Goal: Communication & Community: Connect with others

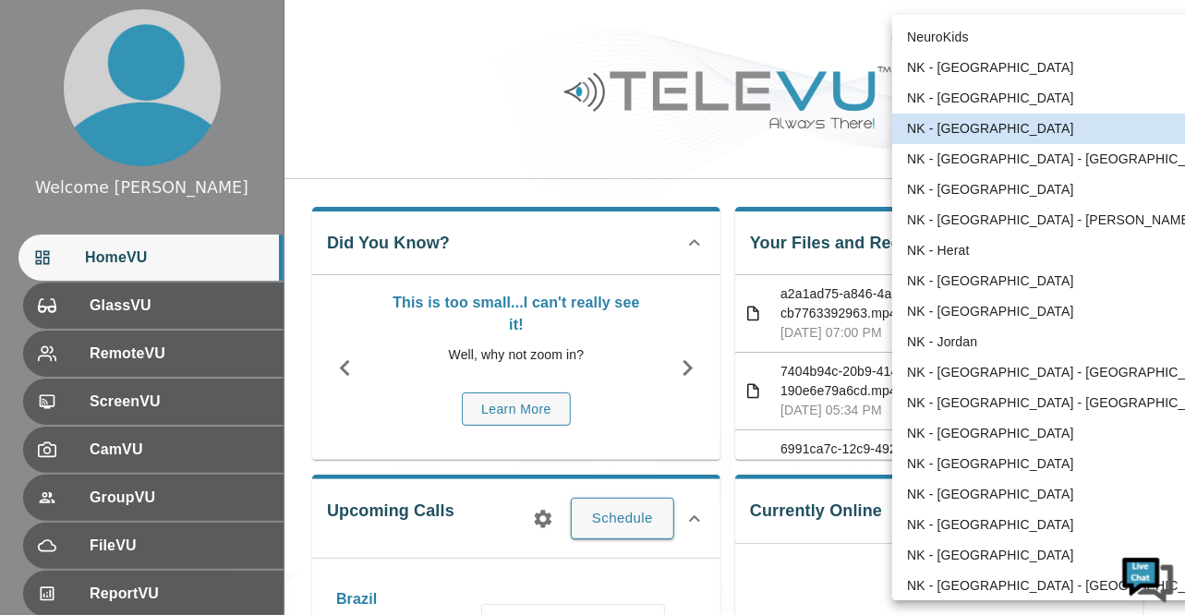
click at [956, 433] on li "NK - [GEOGRAPHIC_DATA]" at bounding box center [1064, 433] width 344 height 30
type input "192"
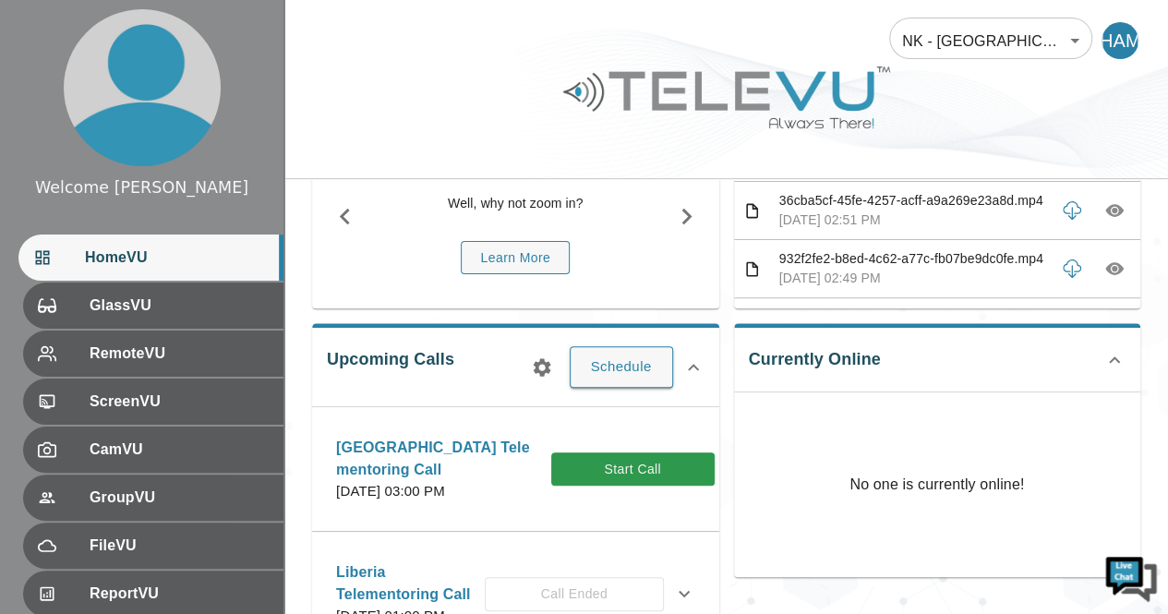
scroll to position [159, 0]
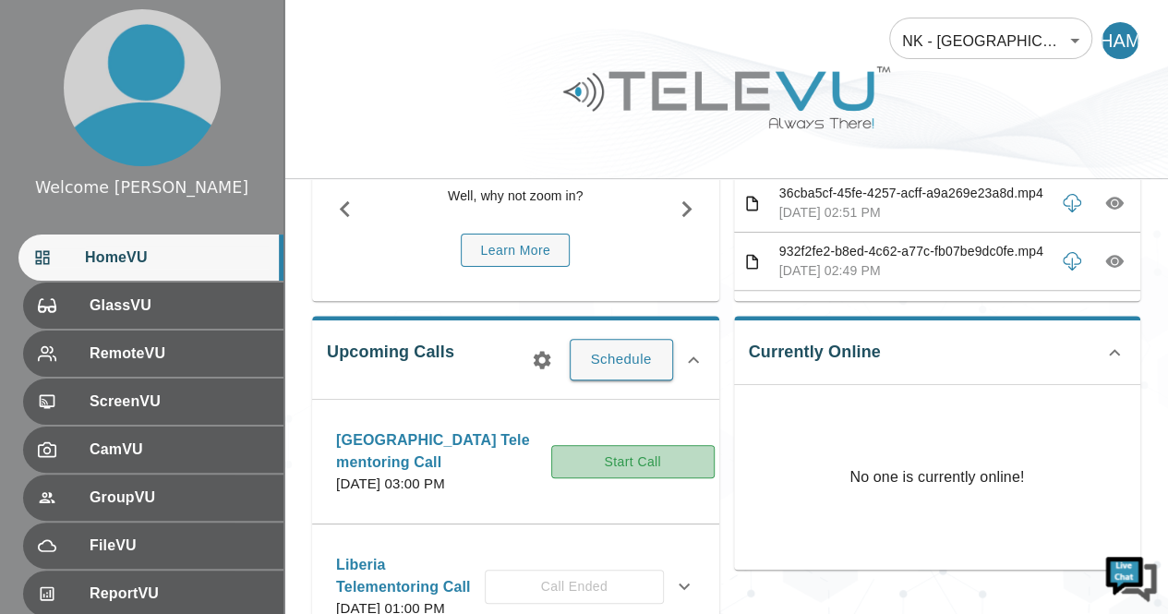
click at [616, 468] on button "Start Call" at bounding box center [632, 462] width 163 height 34
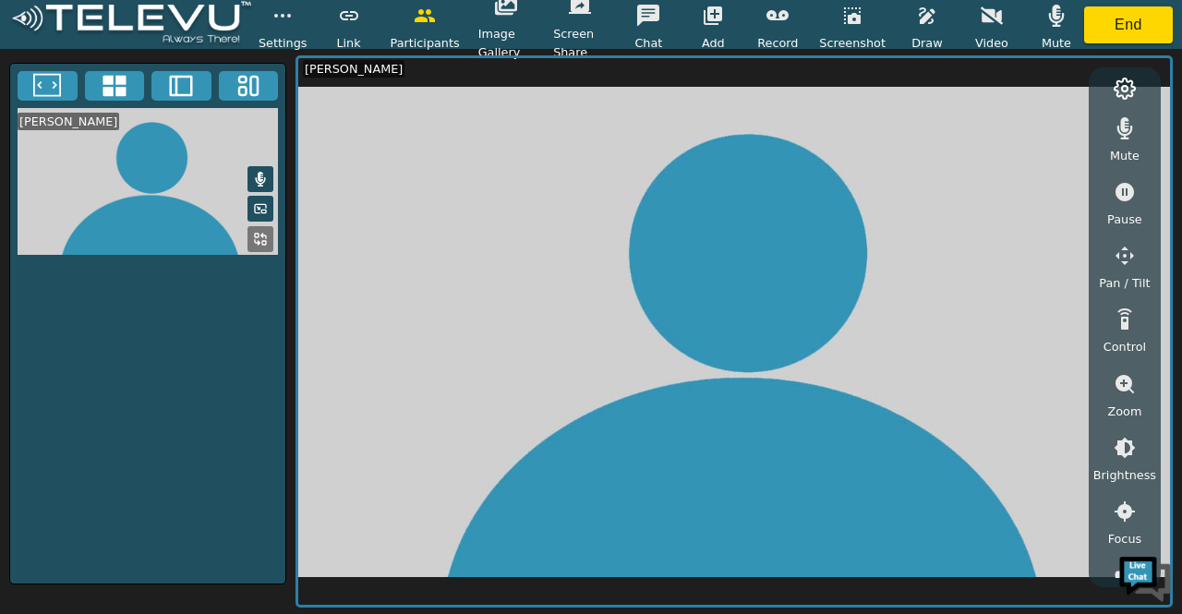
click at [262, 166] on button at bounding box center [261, 179] width 26 height 26
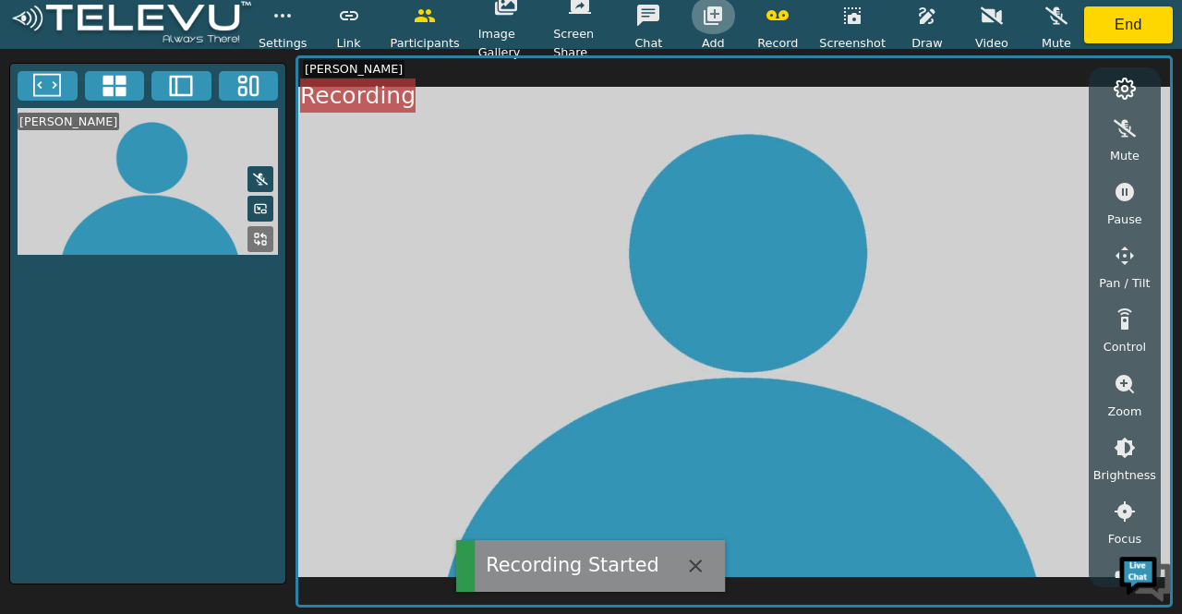
click at [722, 15] on icon "button" at bounding box center [713, 15] width 18 height 18
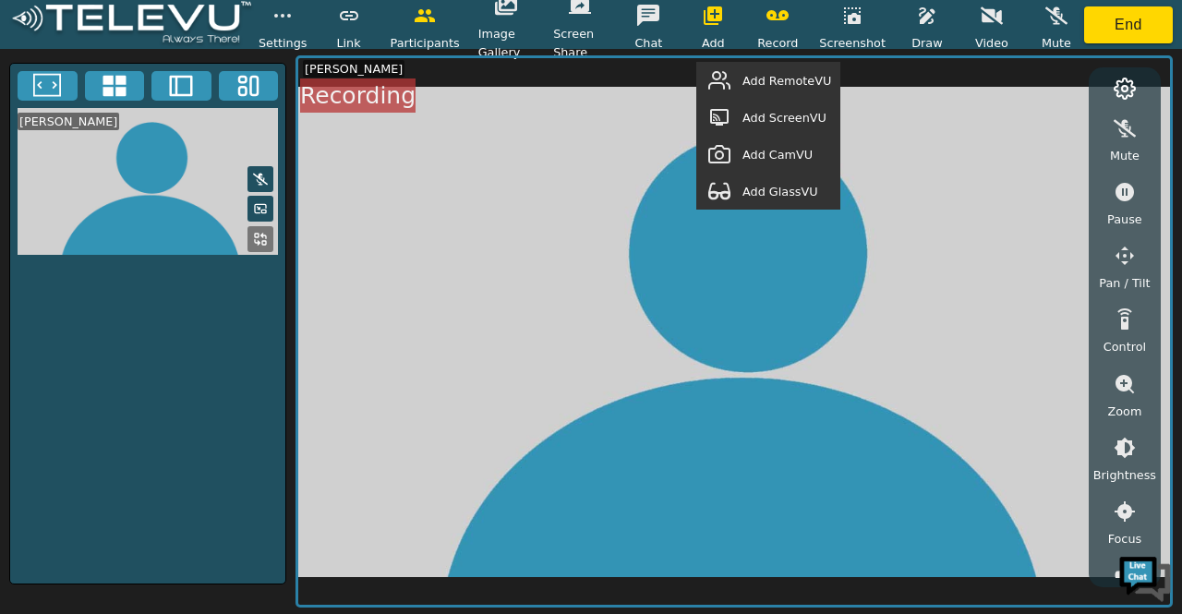
click at [797, 81] on span "Add RemoteVU" at bounding box center [787, 81] width 89 height 18
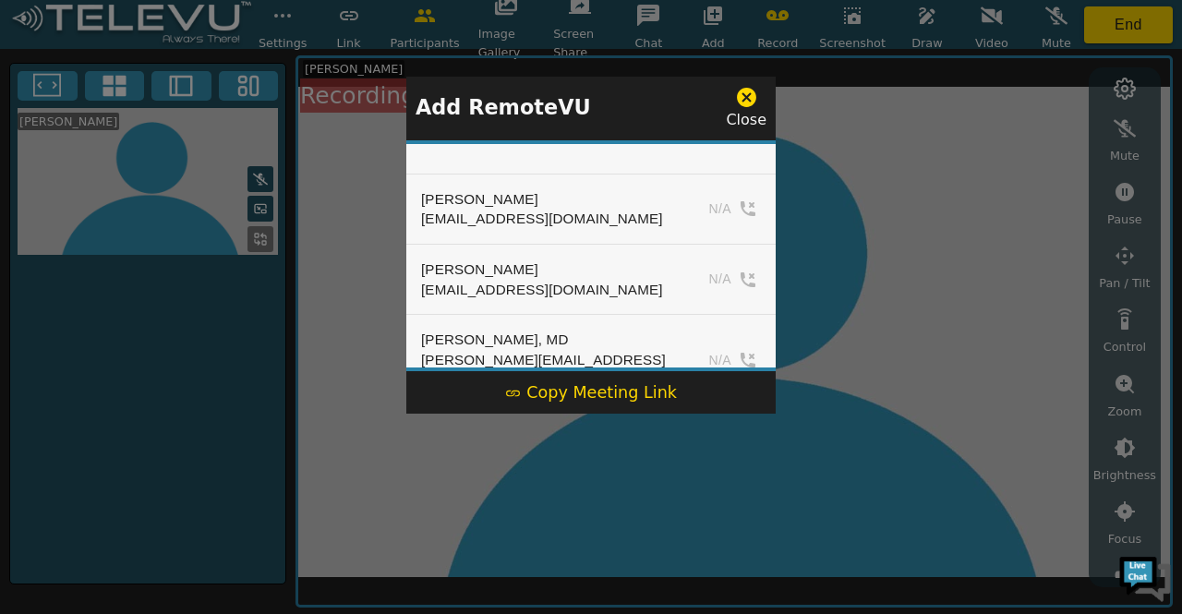
click at [752, 97] on icon at bounding box center [746, 97] width 19 height 19
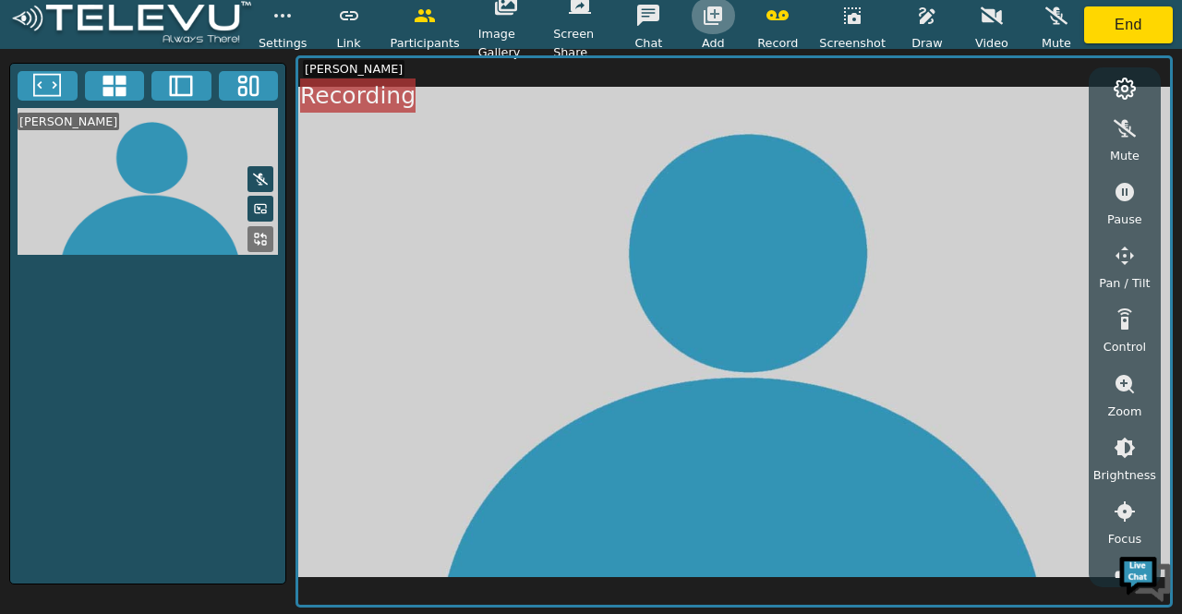
click at [720, 18] on icon "button" at bounding box center [713, 16] width 22 height 22
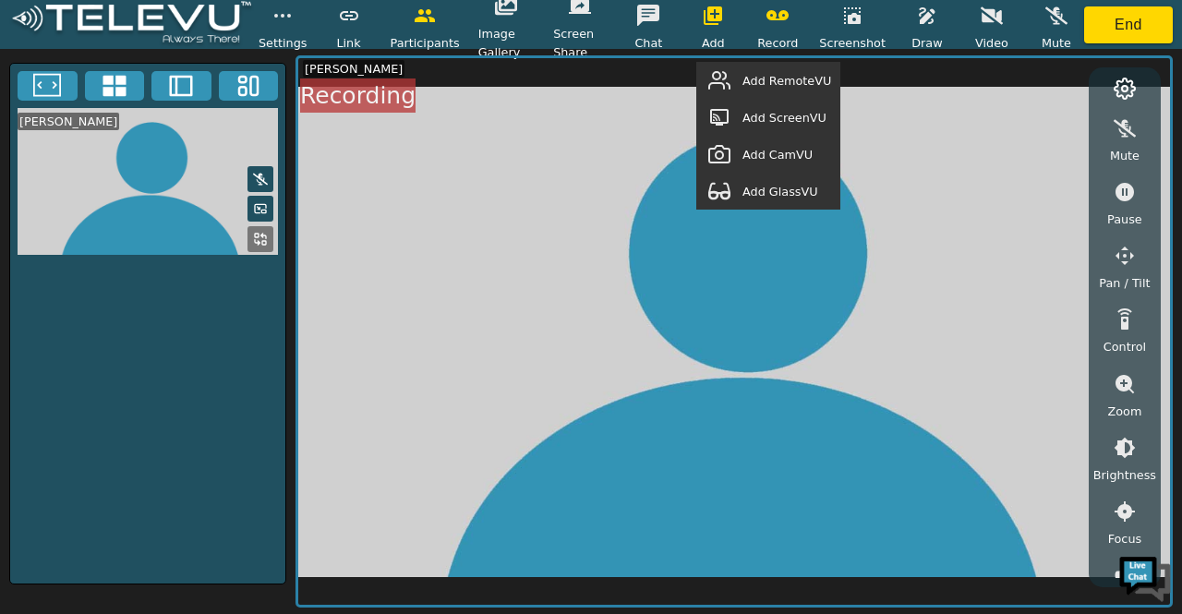
click at [792, 116] on span "Add ScreenVU" at bounding box center [785, 118] width 84 height 18
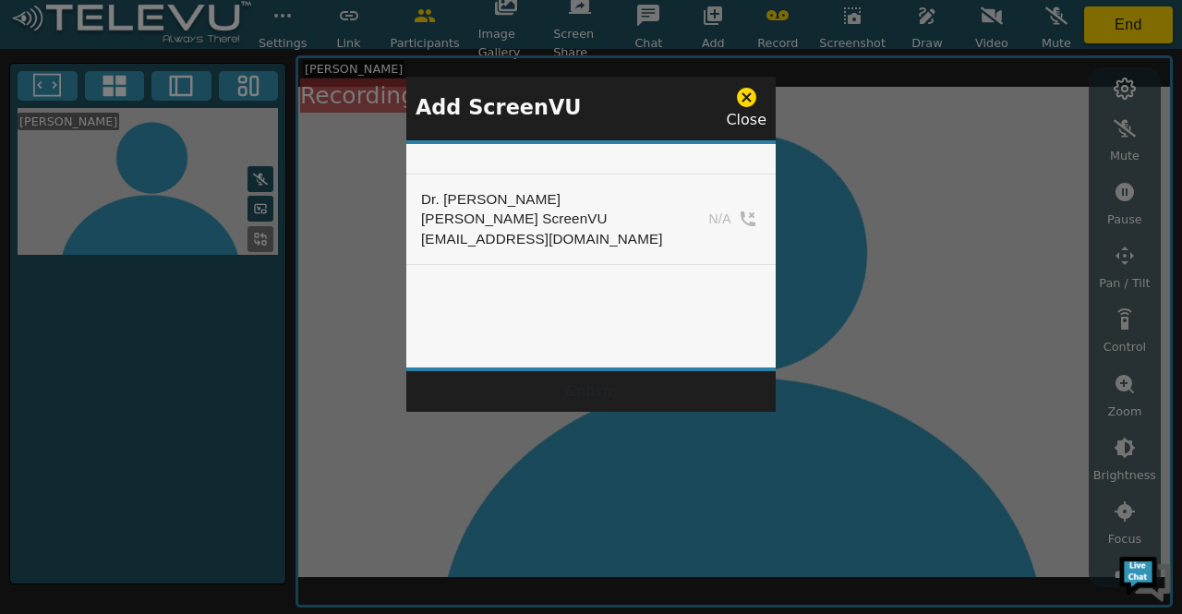
click at [755, 98] on icon at bounding box center [746, 97] width 19 height 19
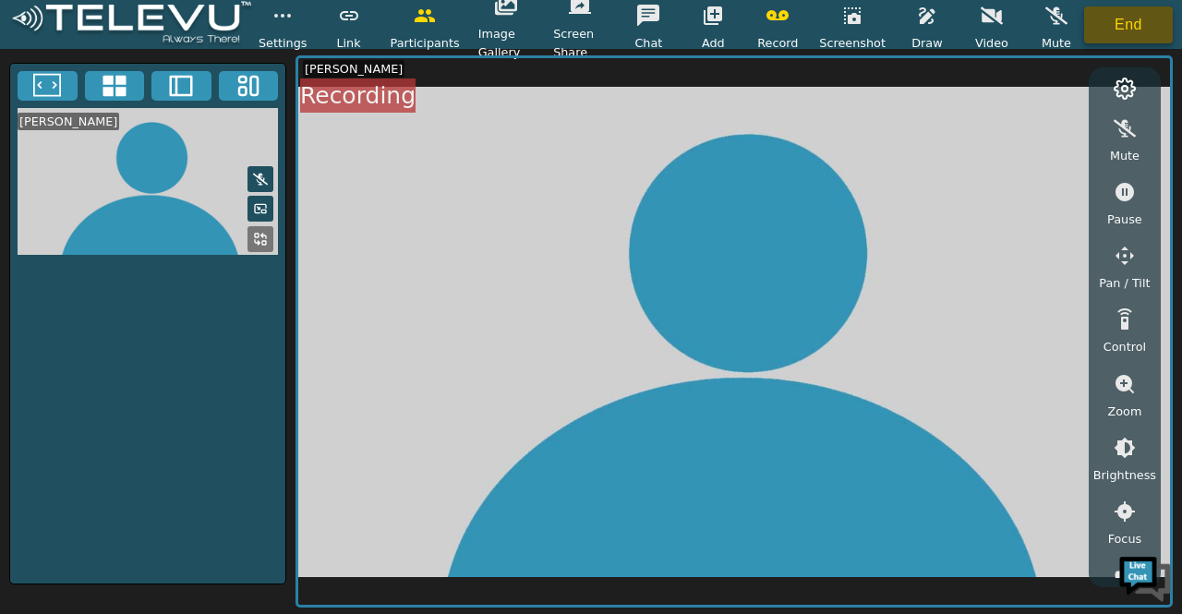
click at [1115, 29] on button "End" at bounding box center [1128, 24] width 89 height 37
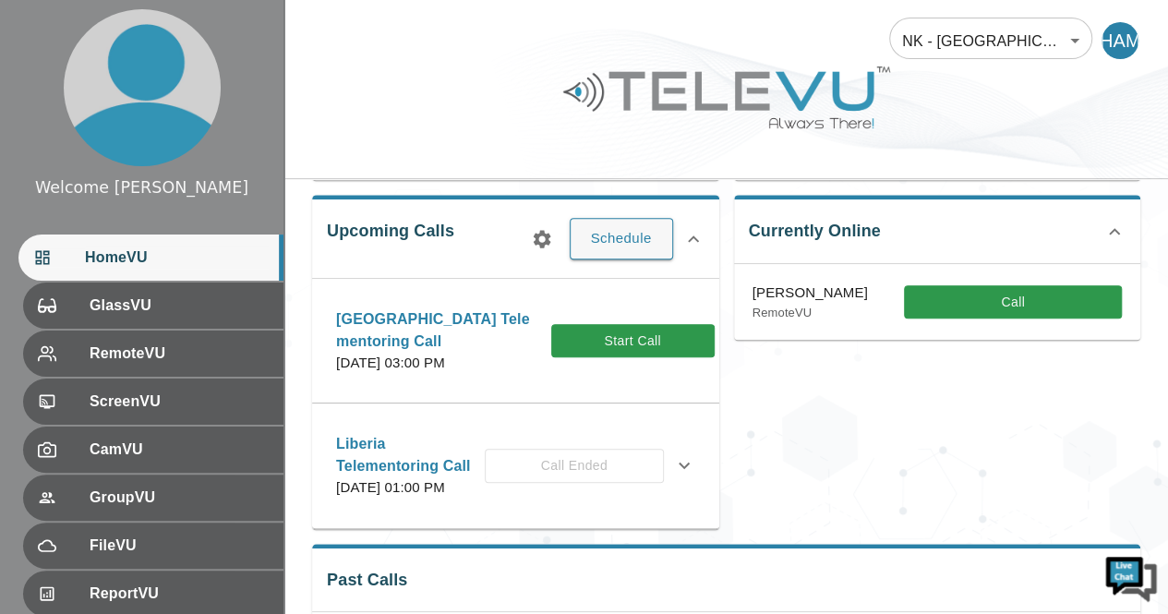
scroll to position [278, 0]
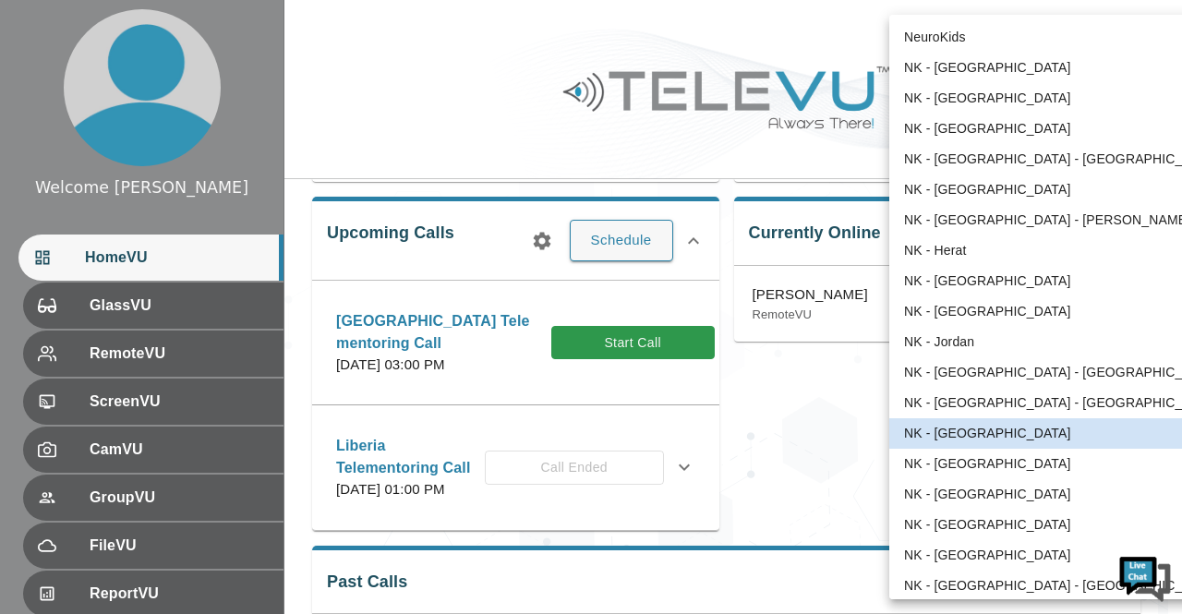
click at [1075, 43] on body "Welcome [PERSON_NAME] HomeVU GlassVU RemoteVU ScreenVU CamVU GroupVU FileVU Rep…" at bounding box center [591, 376] width 1182 height 1308
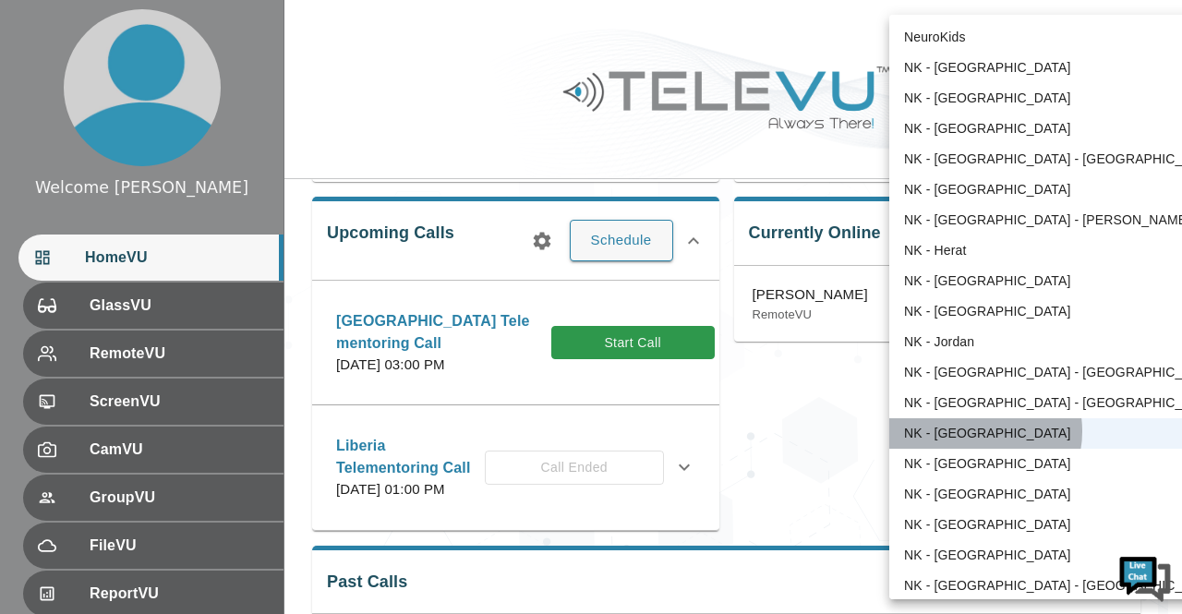
click at [975, 431] on li "NK - [GEOGRAPHIC_DATA]" at bounding box center [1061, 433] width 344 height 30
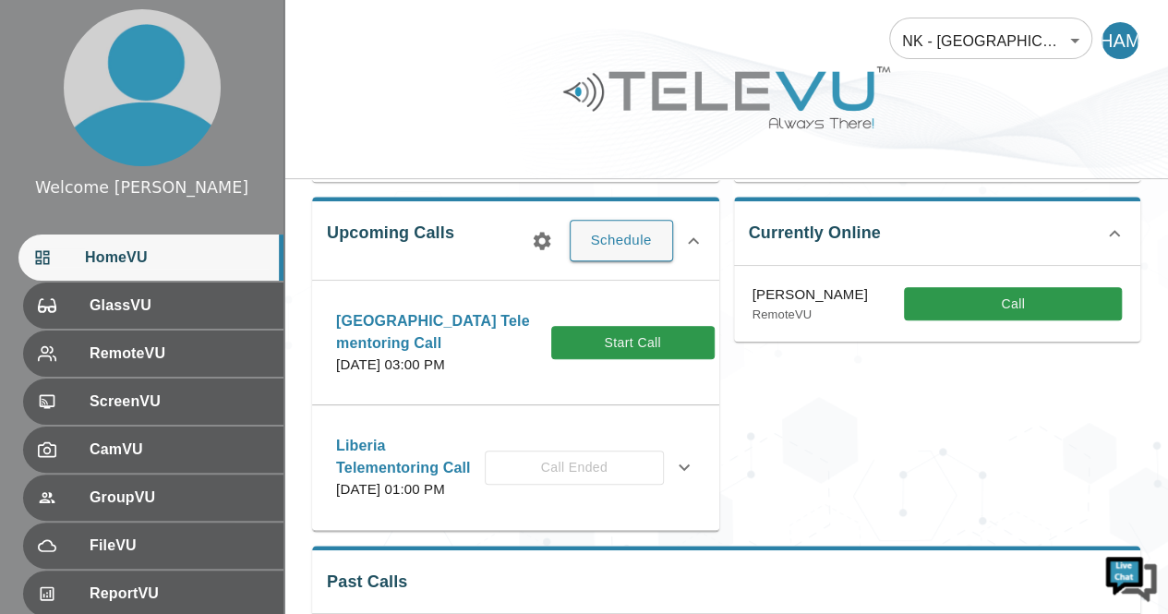
click at [975, 431] on div "Currently Online [PERSON_NAME] RemoteVU Call" at bounding box center [930, 356] width 422 height 348
click at [620, 354] on button "Start Call" at bounding box center [632, 343] width 163 height 34
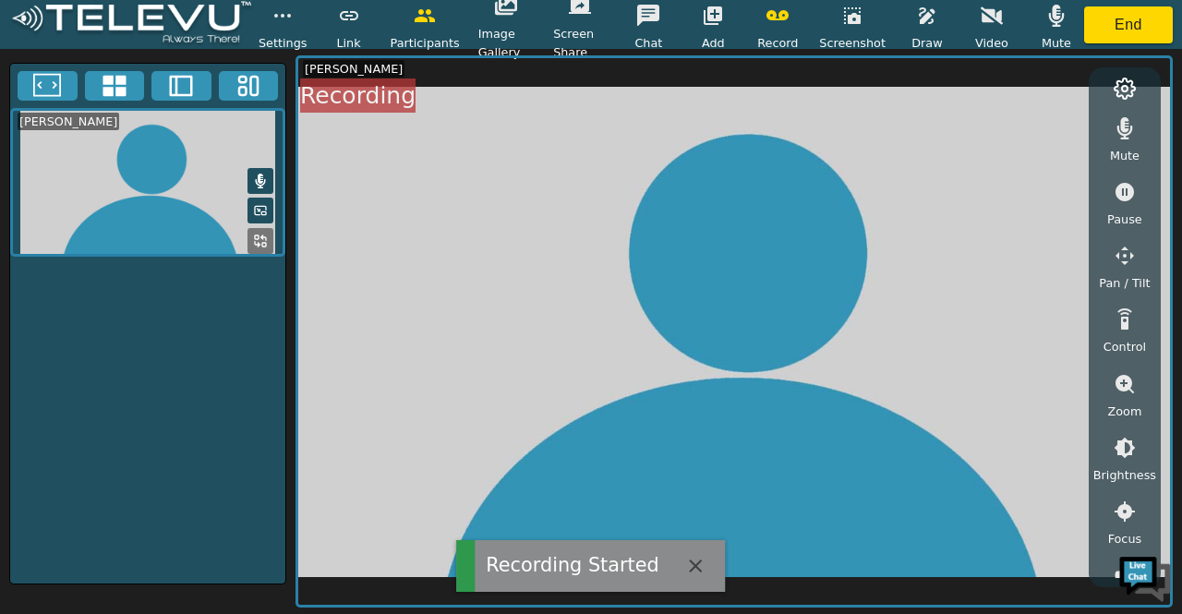
click at [259, 189] on button at bounding box center [261, 181] width 26 height 26
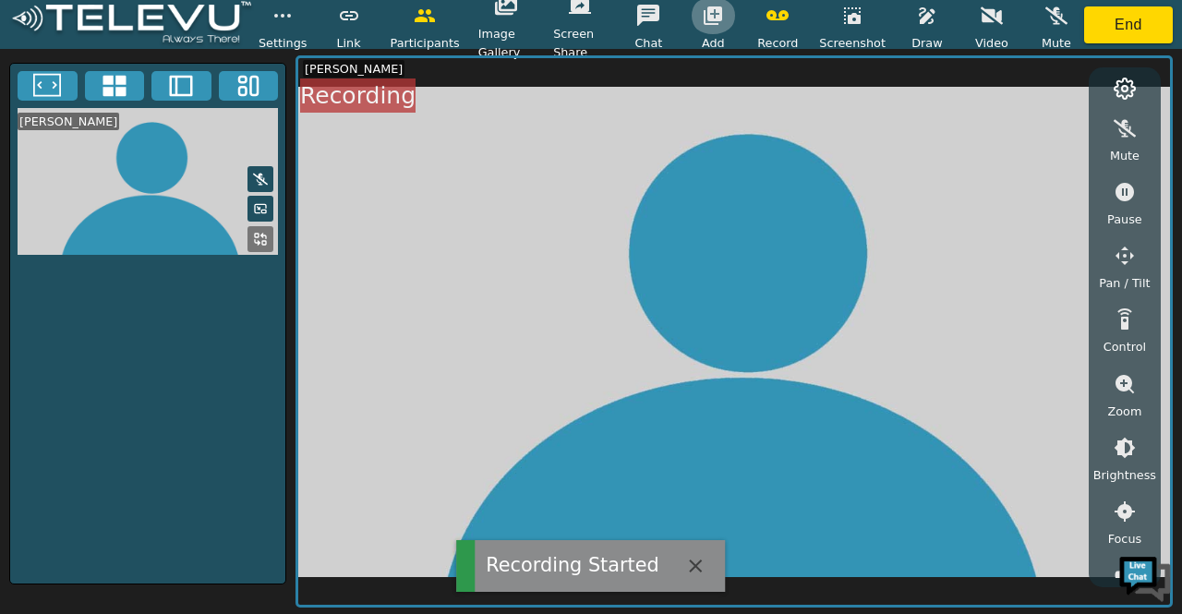
click at [722, 11] on icon "button" at bounding box center [713, 15] width 18 height 18
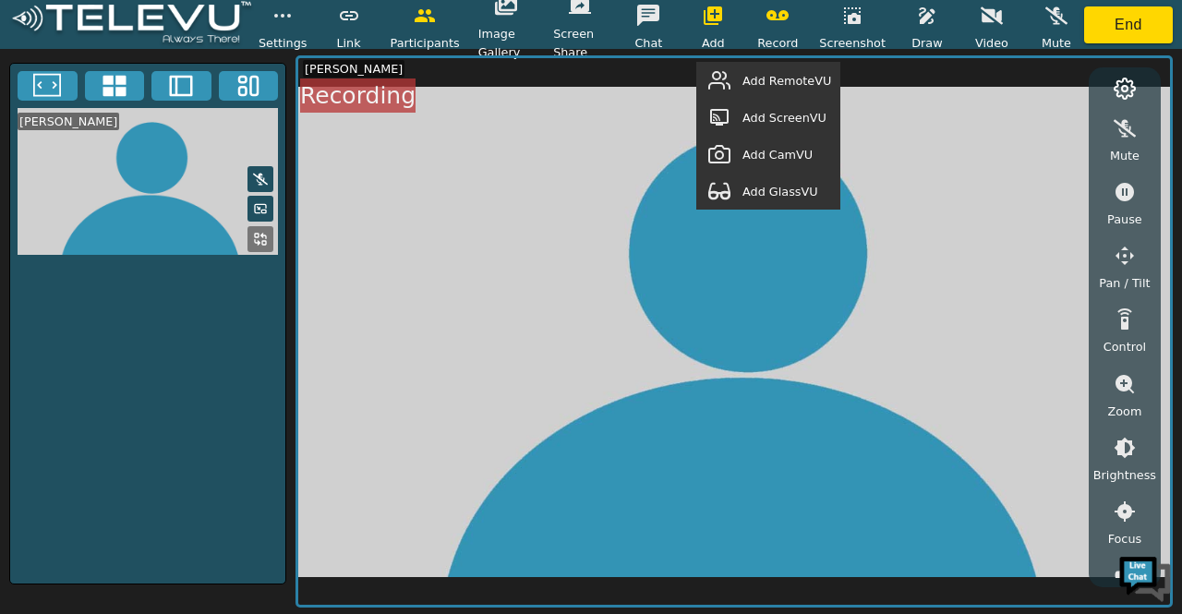
click at [768, 86] on span "Add RemoteVU" at bounding box center [787, 81] width 89 height 18
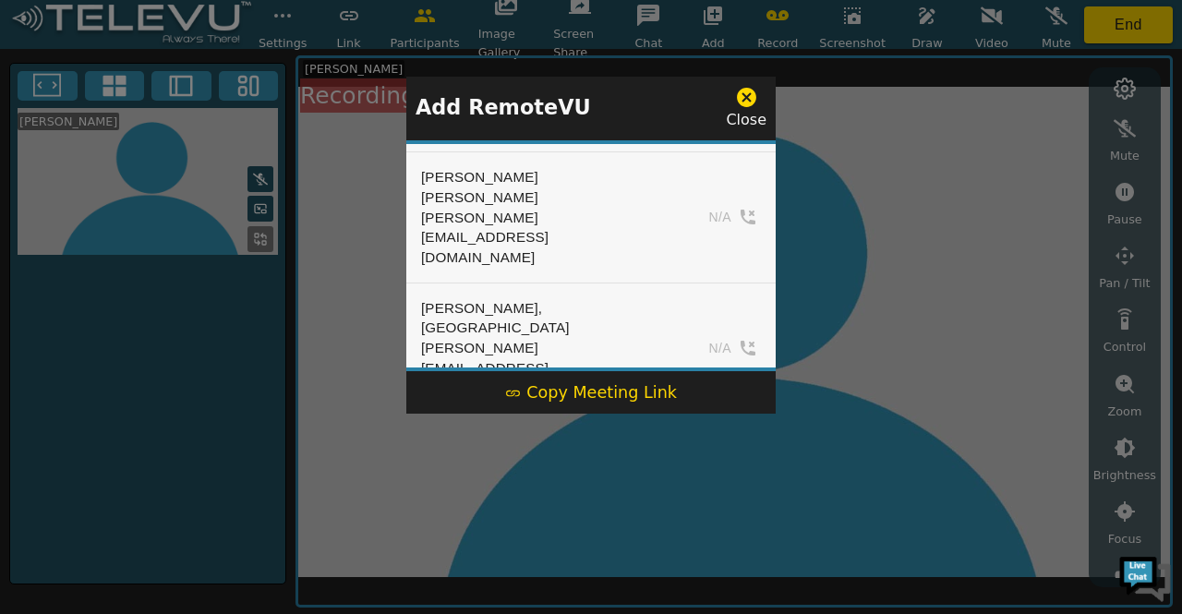
scroll to position [416, 0]
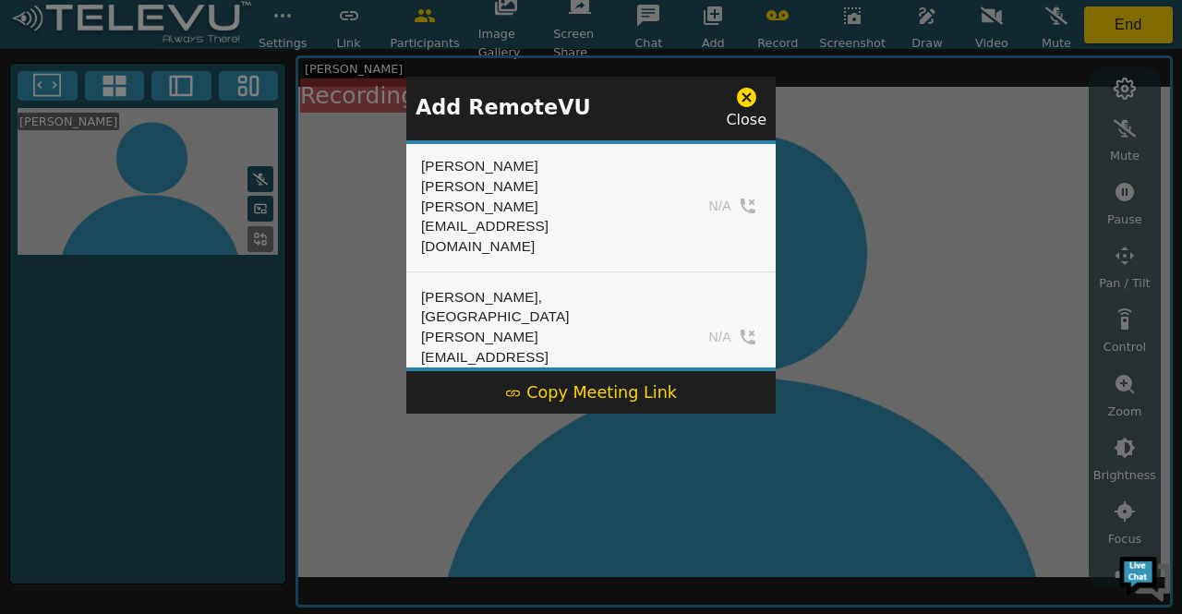
click at [805, 112] on div at bounding box center [591, 307] width 1182 height 614
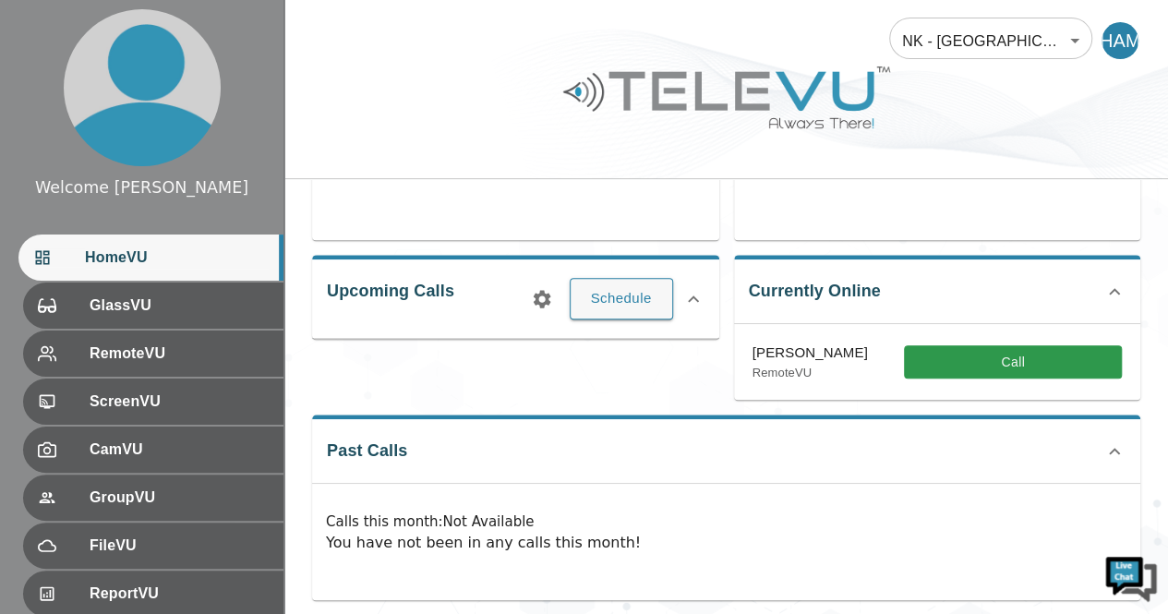
scroll to position [231, 0]
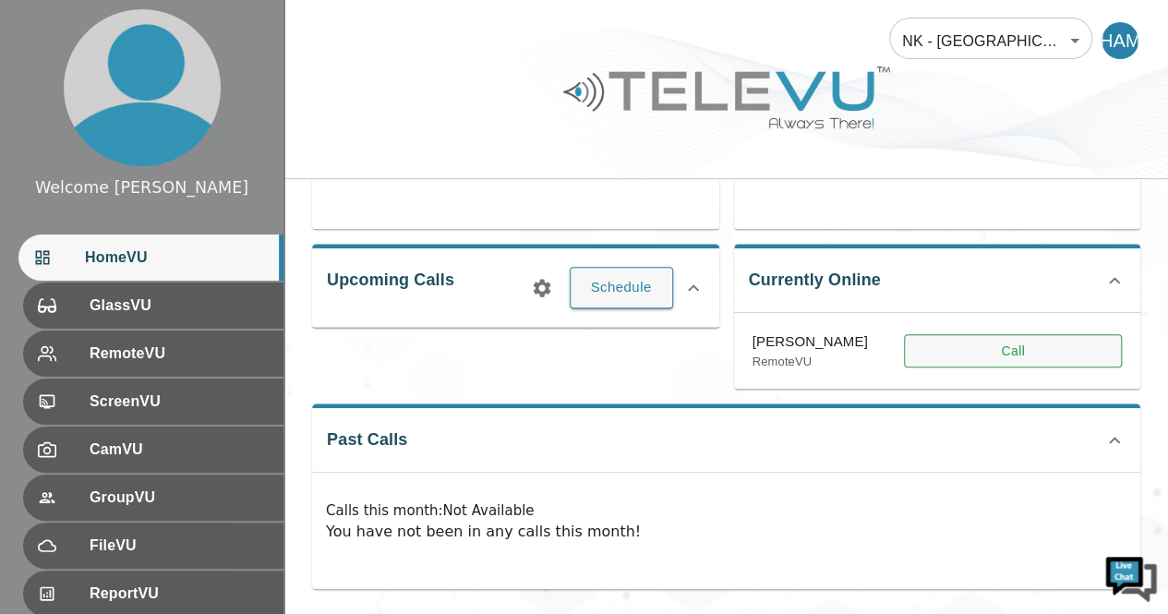
click at [972, 352] on button "Call" at bounding box center [1013, 351] width 218 height 34
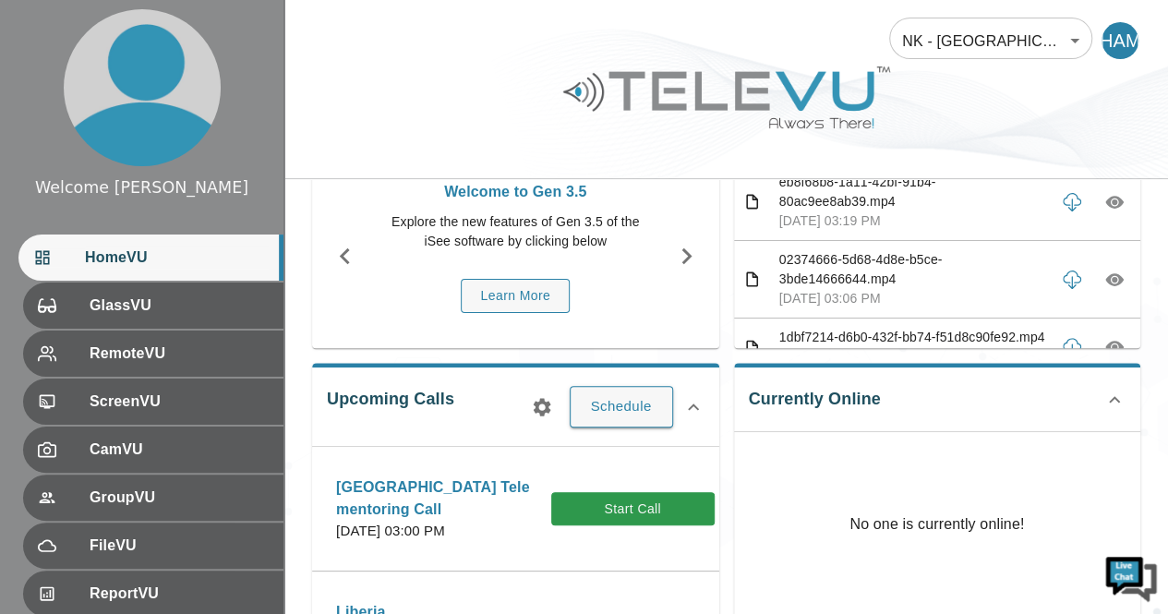
scroll to position [129, 0]
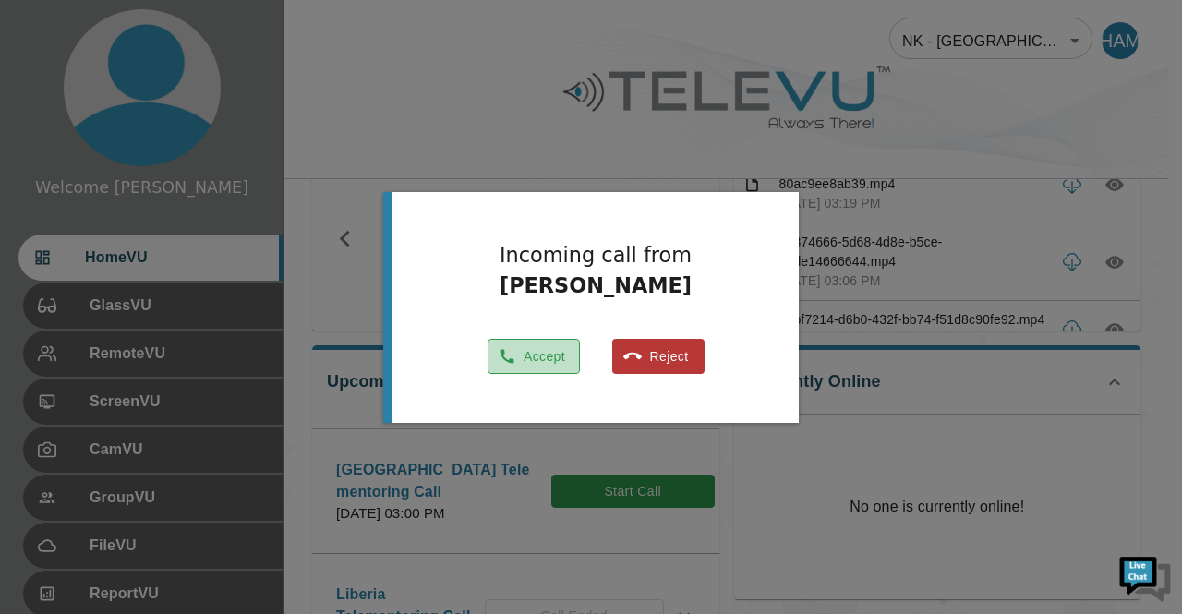
click at [528, 346] on button "Accept" at bounding box center [534, 357] width 92 height 36
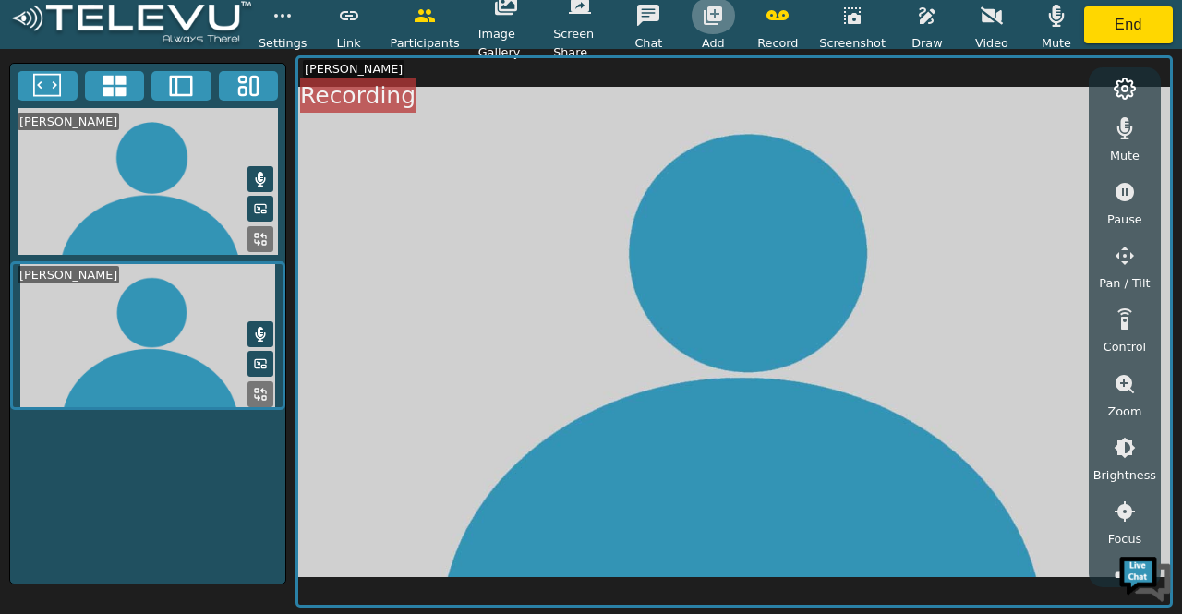
click at [719, 11] on icon "button" at bounding box center [713, 15] width 18 height 18
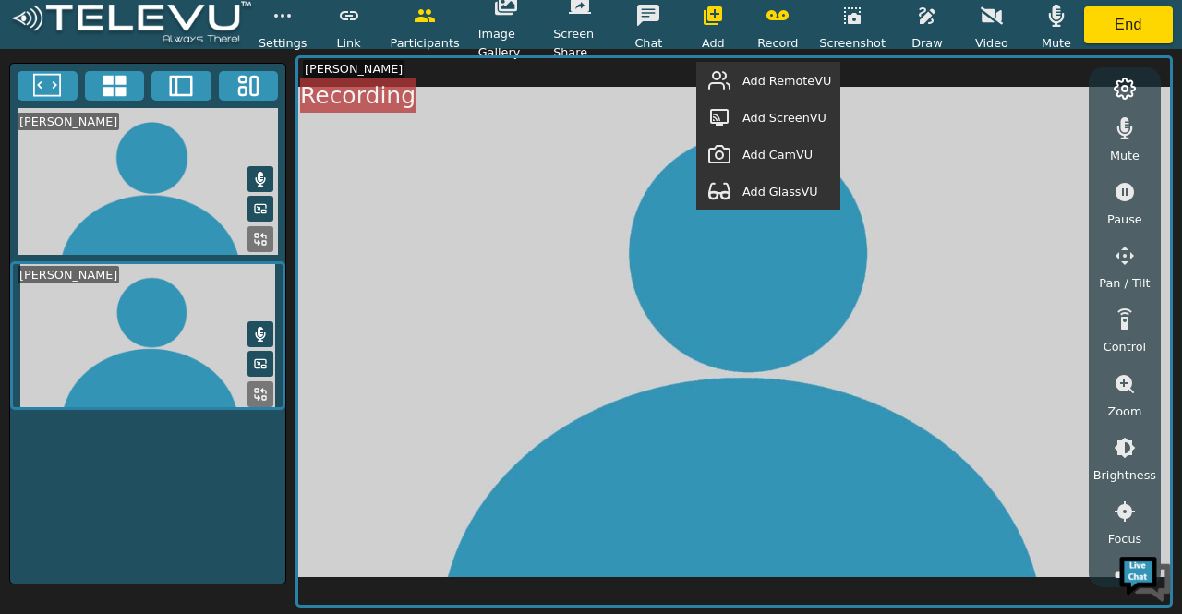
click at [772, 81] on span "Add RemoteVU" at bounding box center [787, 81] width 89 height 18
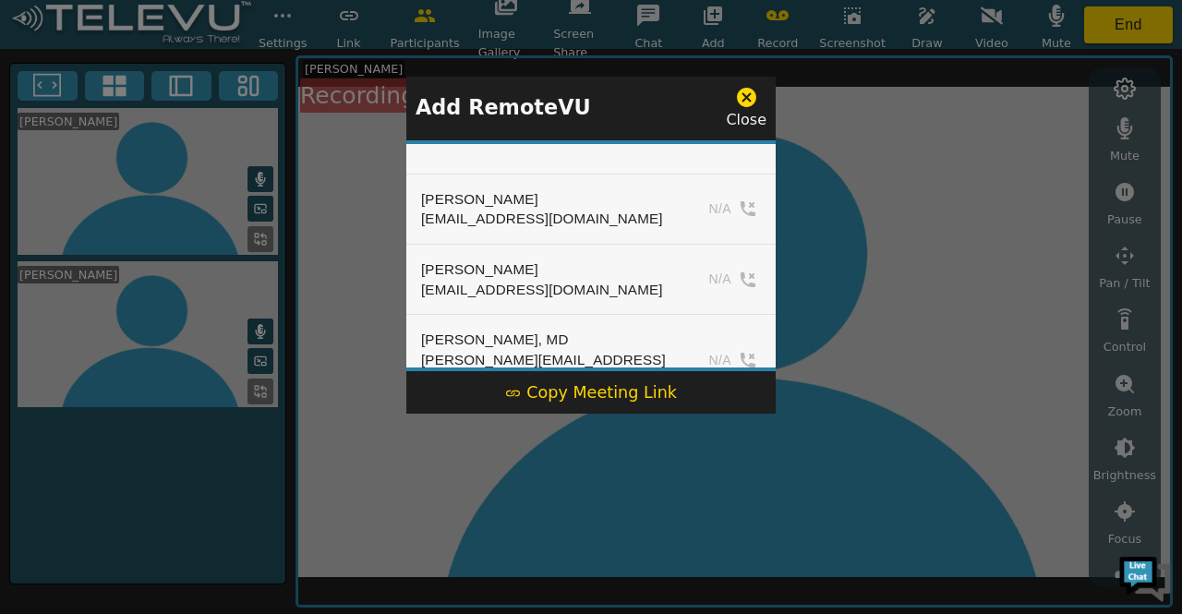
click at [805, 109] on div at bounding box center [591, 307] width 1182 height 614
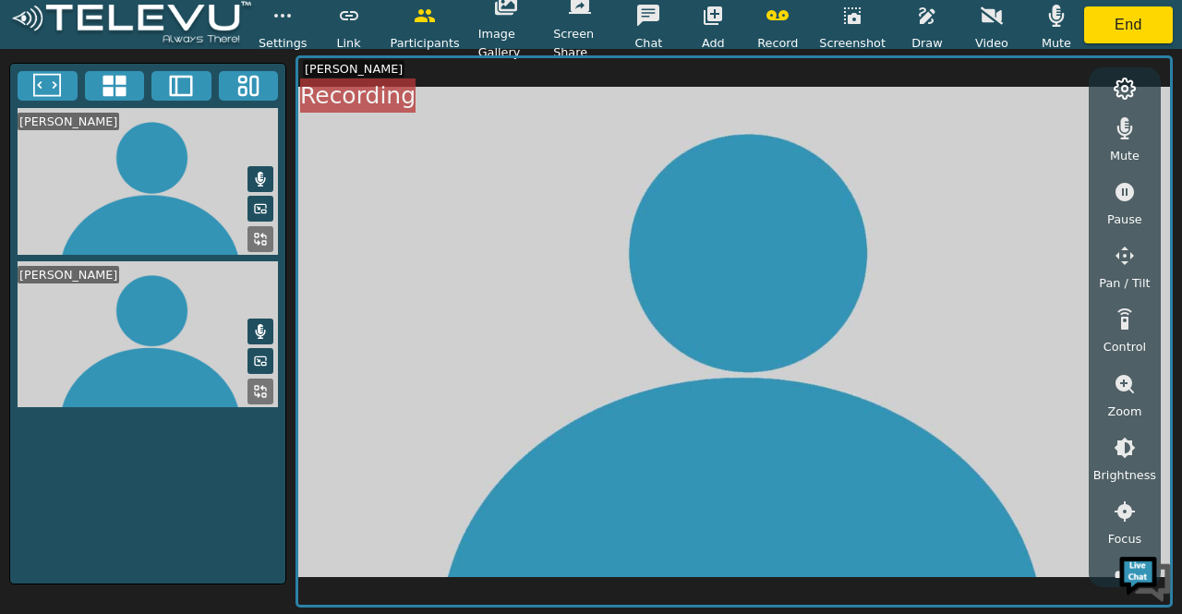
click at [253, 174] on icon at bounding box center [260, 179] width 15 height 15
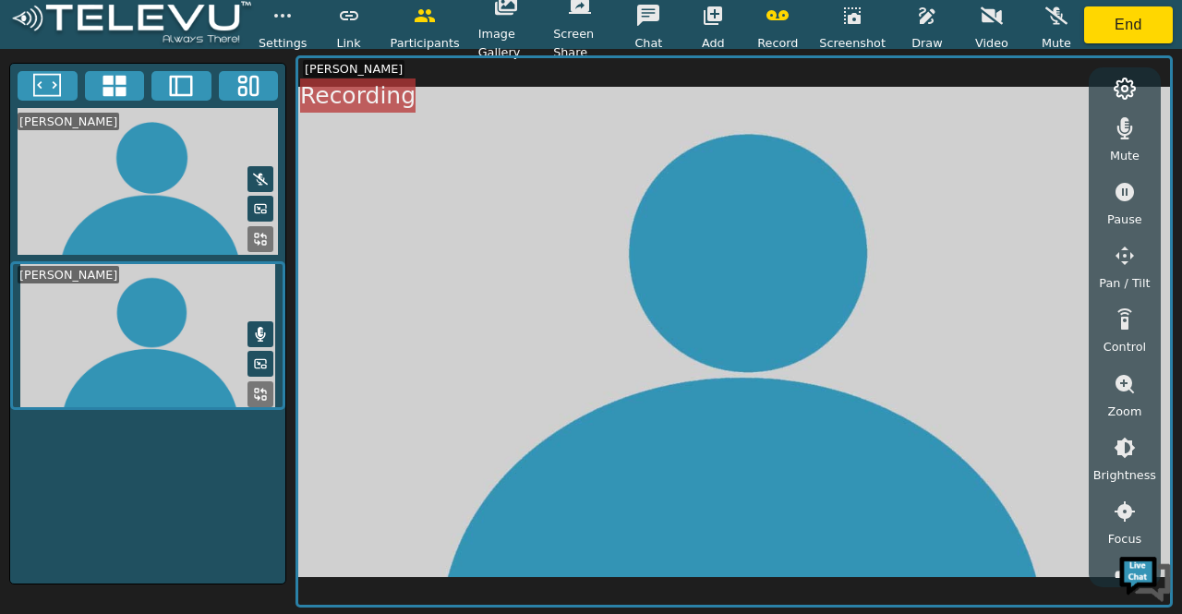
click at [253, 174] on icon at bounding box center [260, 179] width 15 height 15
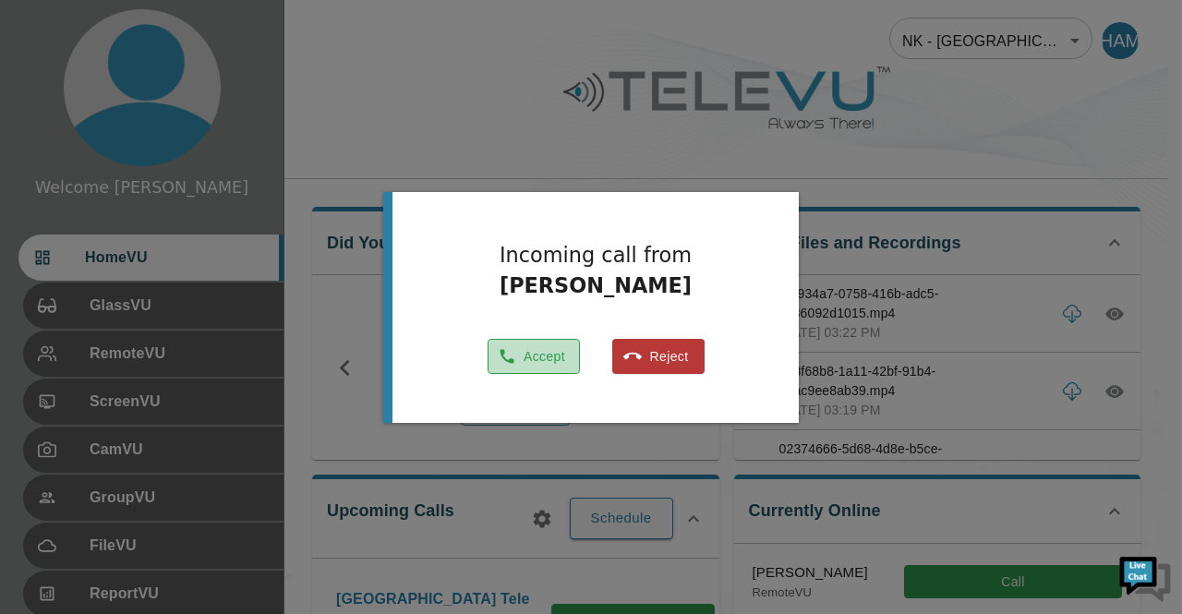
click at [547, 354] on button "Accept" at bounding box center [534, 357] width 92 height 36
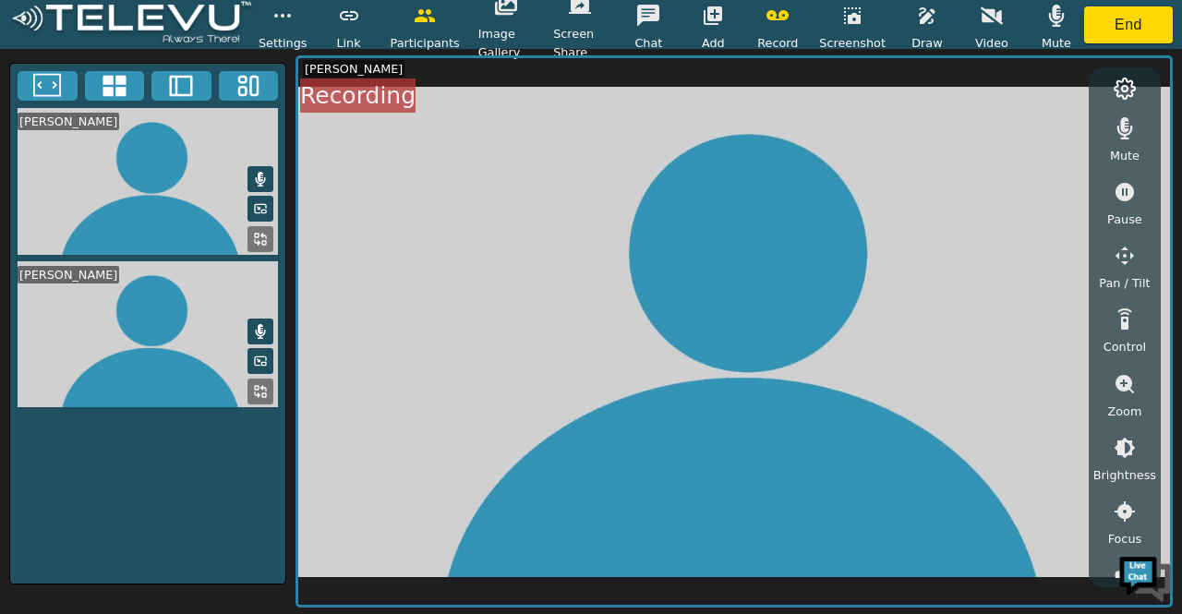
click at [260, 178] on icon at bounding box center [261, 179] width 10 height 15
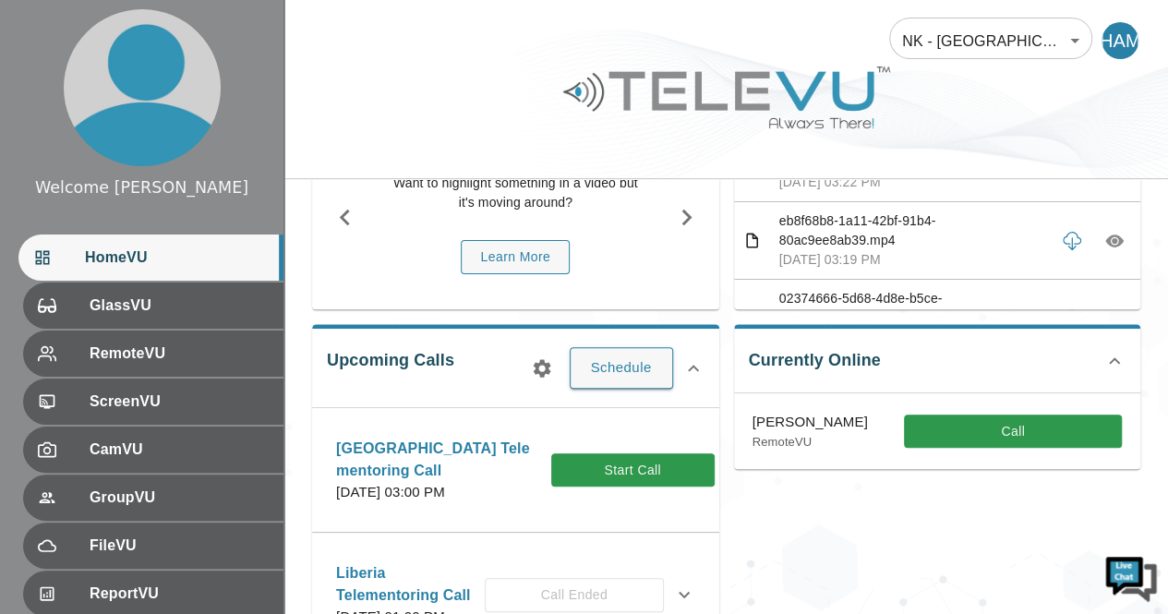
scroll to position [156, 0]
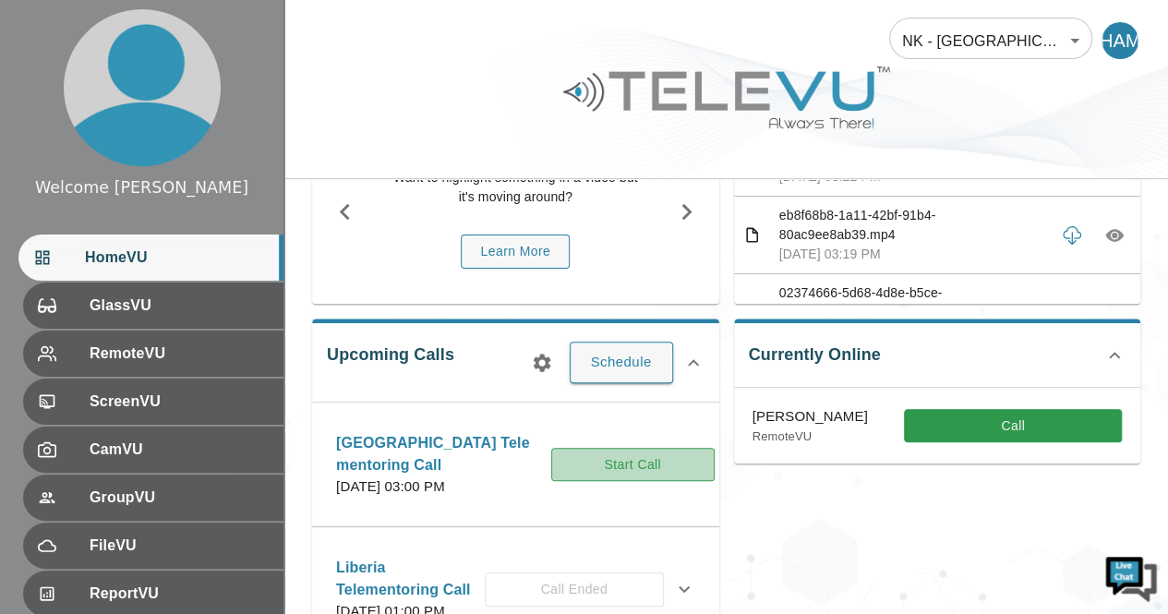
click at [569, 474] on button "Start Call" at bounding box center [632, 465] width 163 height 34
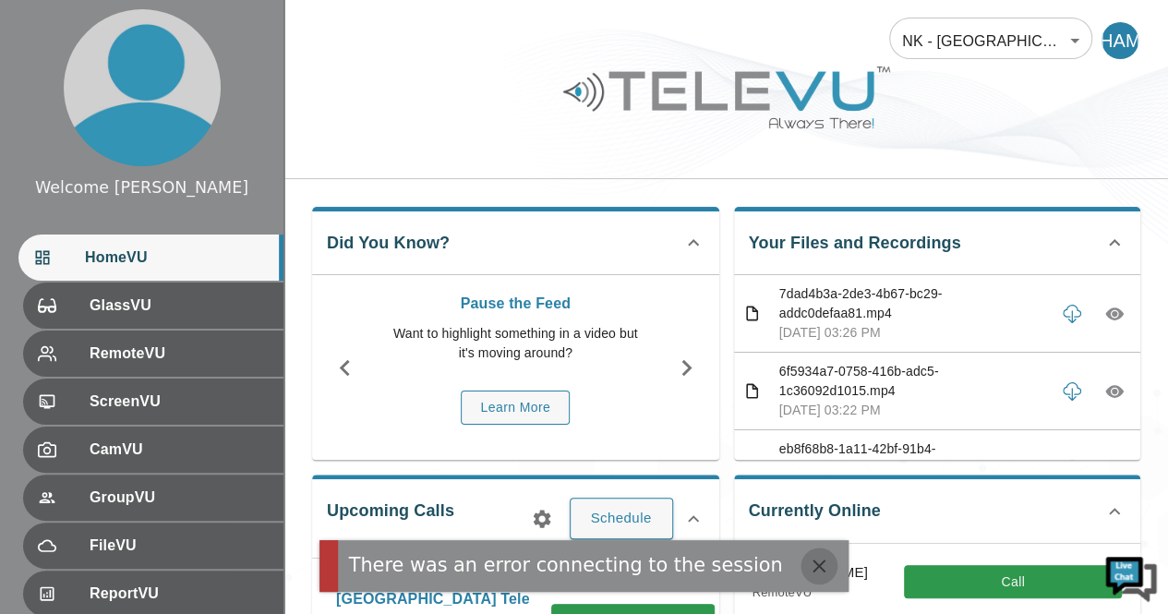
click at [808, 559] on icon "button" at bounding box center [819, 566] width 22 height 22
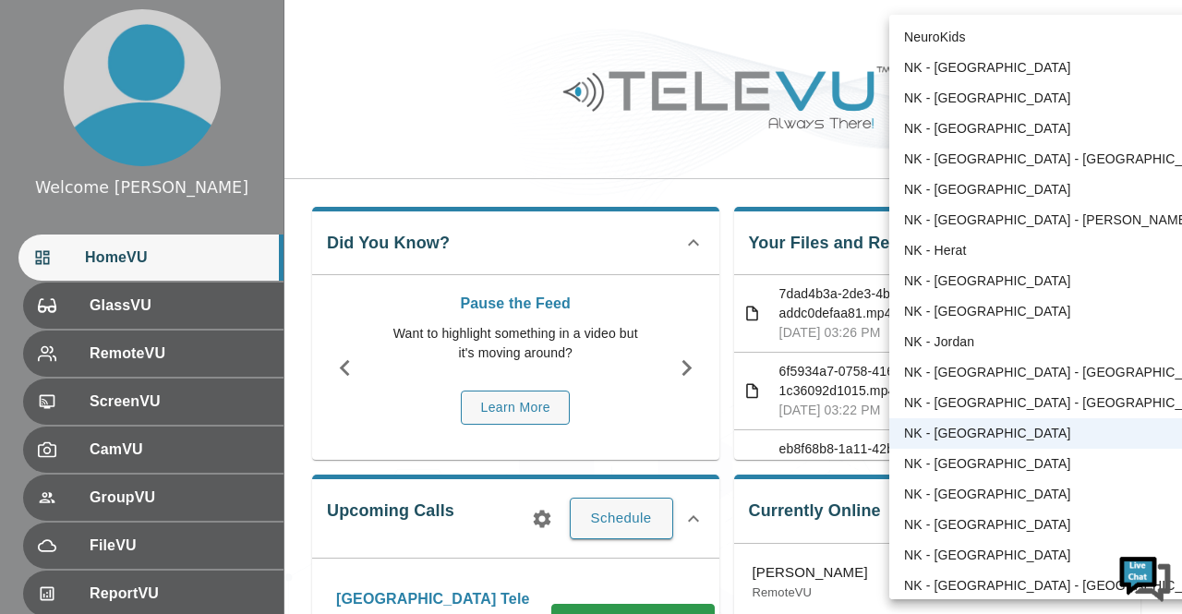
click at [845, 49] on div at bounding box center [591, 307] width 1182 height 614
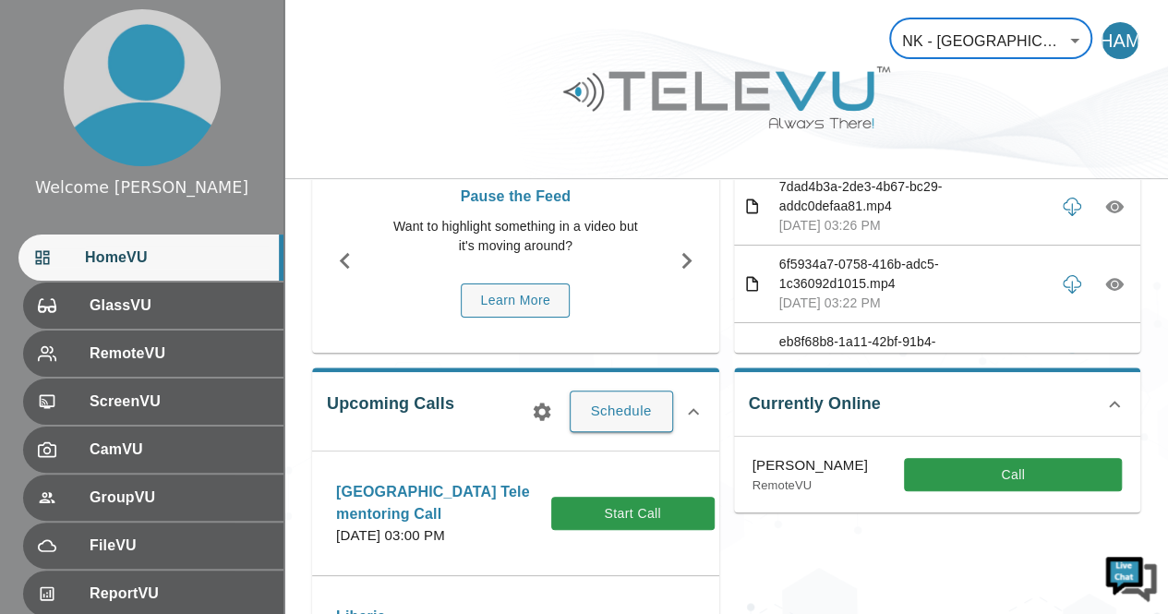
scroll to position [109, 0]
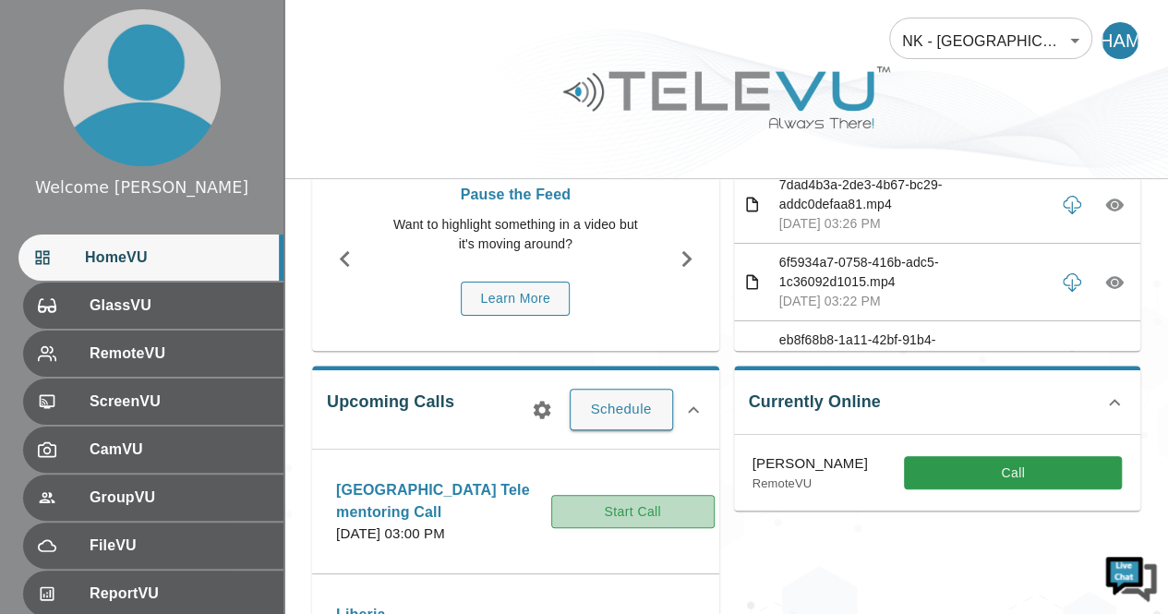
click at [611, 518] on button "Start Call" at bounding box center [632, 512] width 163 height 34
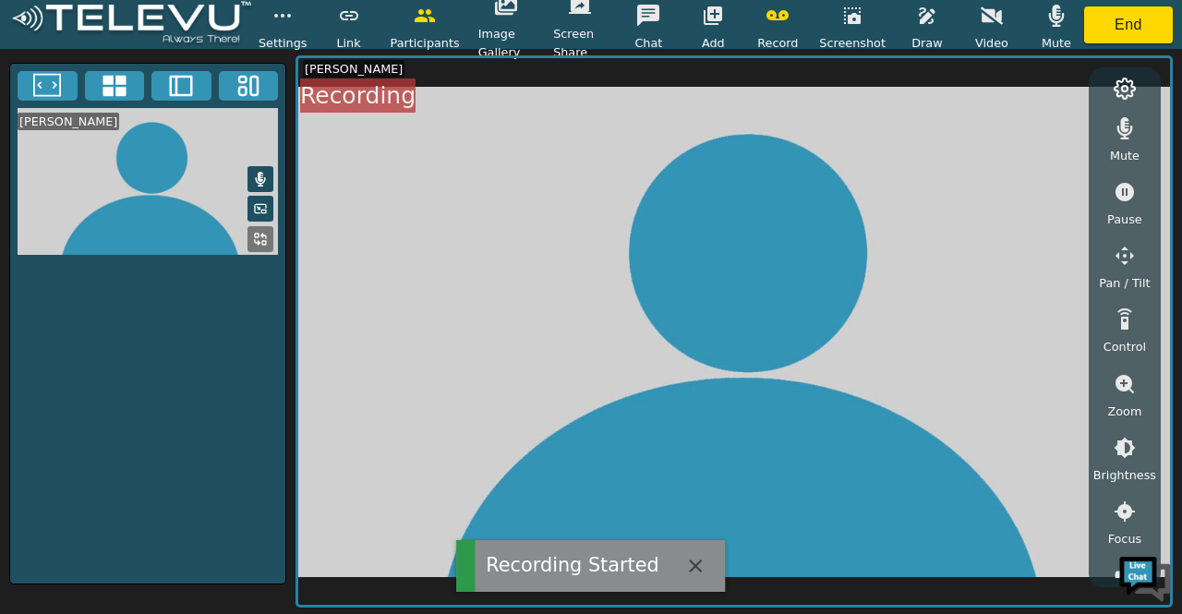
click at [273, 182] on button at bounding box center [261, 179] width 26 height 26
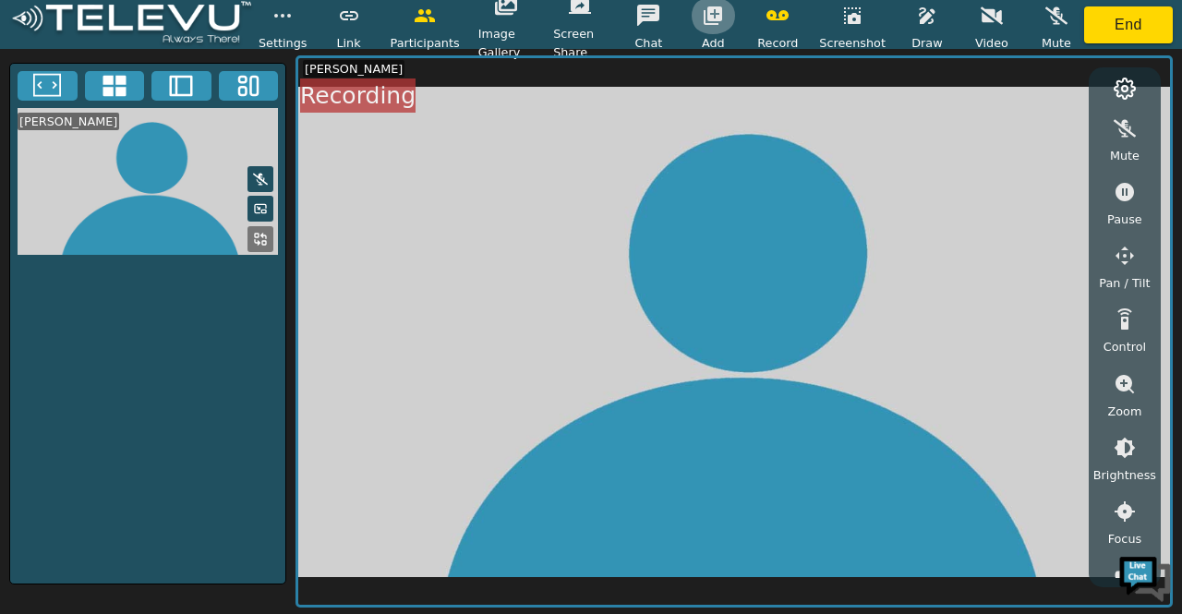
click at [722, 16] on icon "button" at bounding box center [713, 15] width 18 height 18
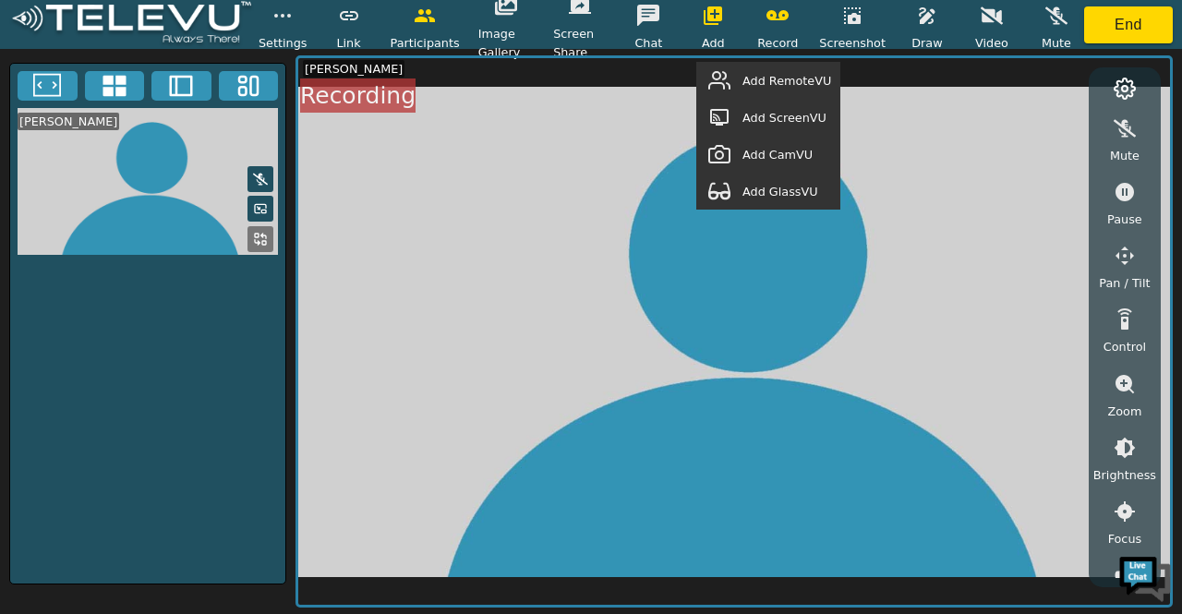
click at [762, 128] on div "Add ScreenVU" at bounding box center [768, 117] width 144 height 37
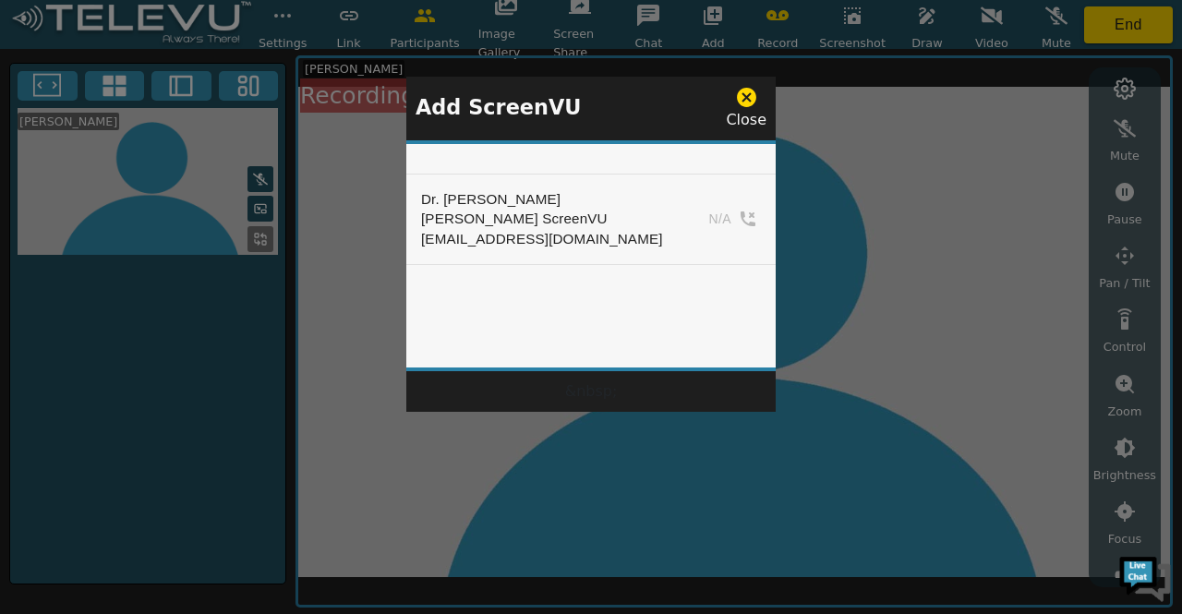
click at [1122, 15] on div at bounding box center [591, 307] width 1182 height 614
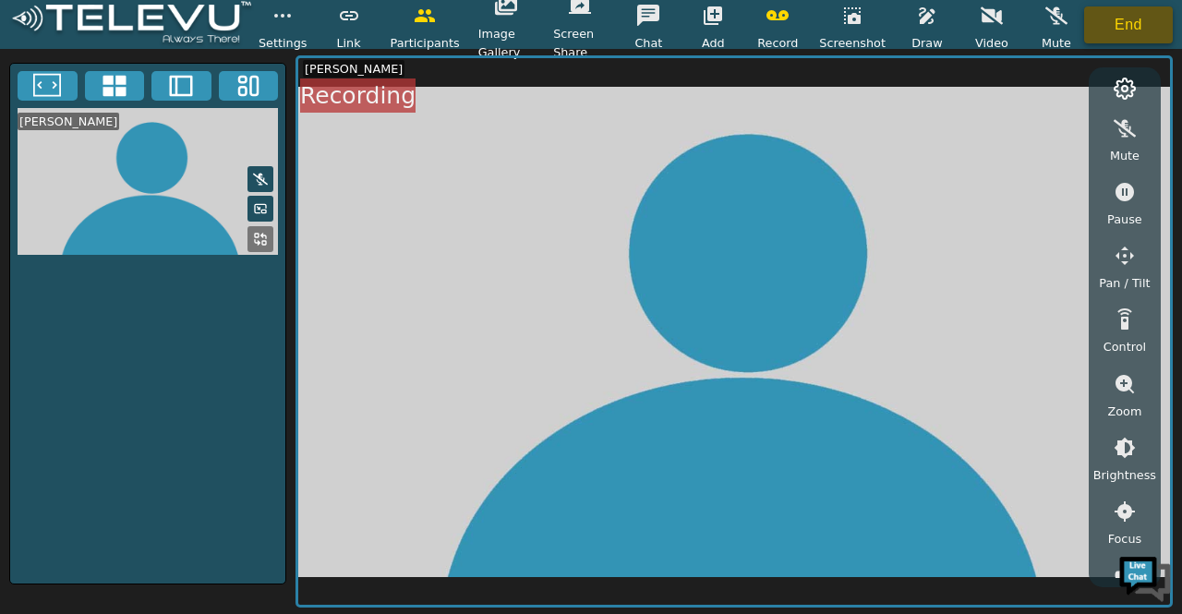
click at [1122, 21] on button "End" at bounding box center [1128, 24] width 89 height 37
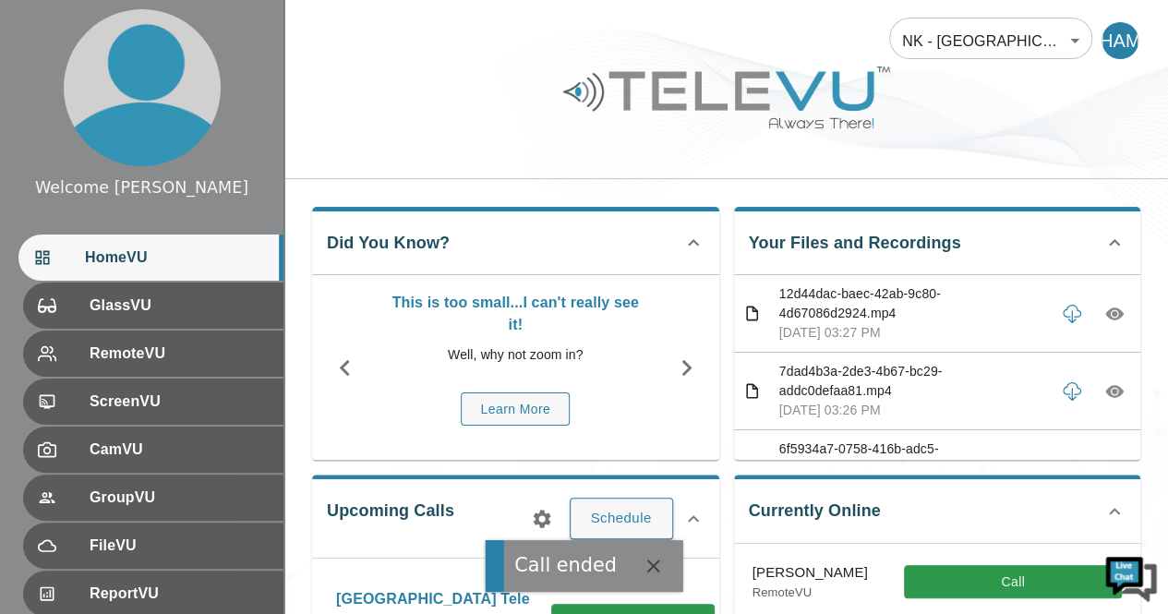
click at [578, 357] on p "Well, why not zoom in?" at bounding box center [516, 354] width 258 height 19
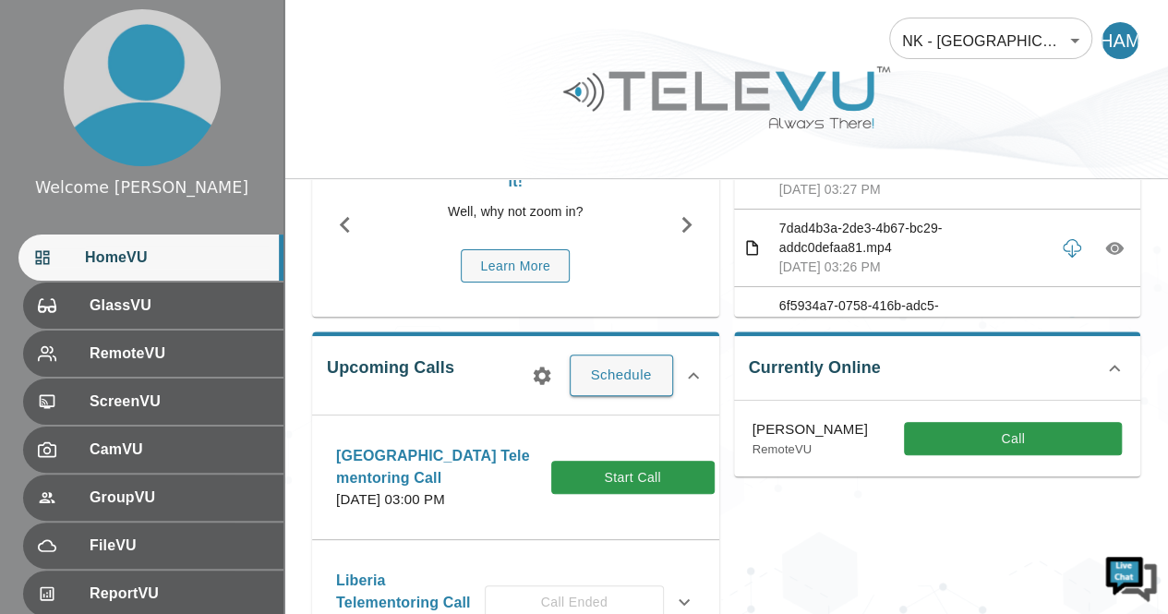
scroll to position [149, 0]
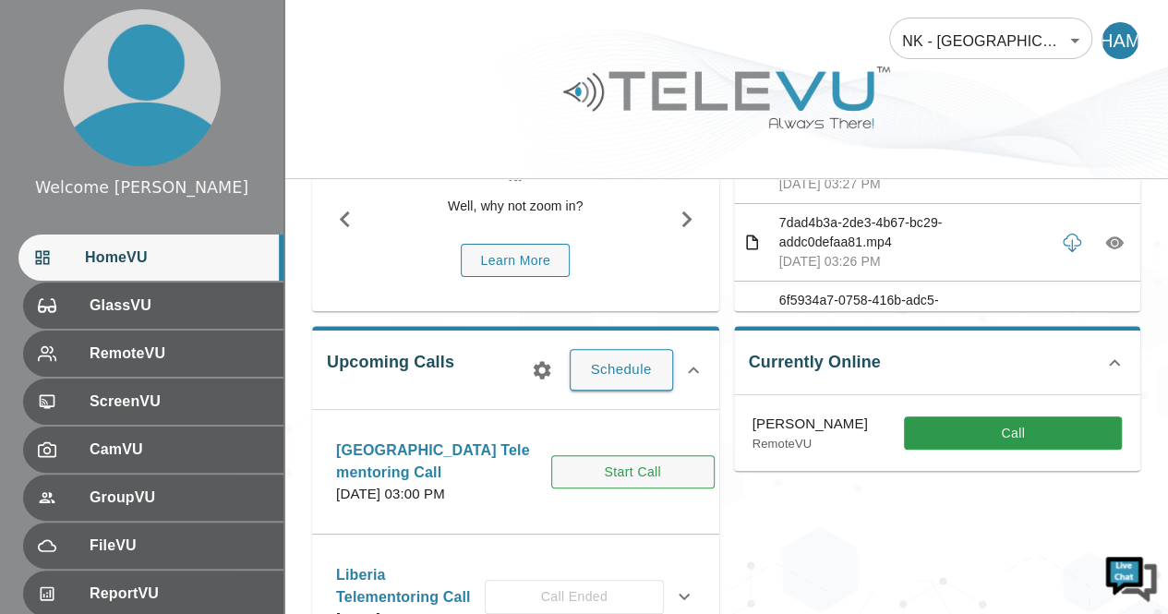
click at [551, 485] on button "Start Call" at bounding box center [632, 472] width 163 height 34
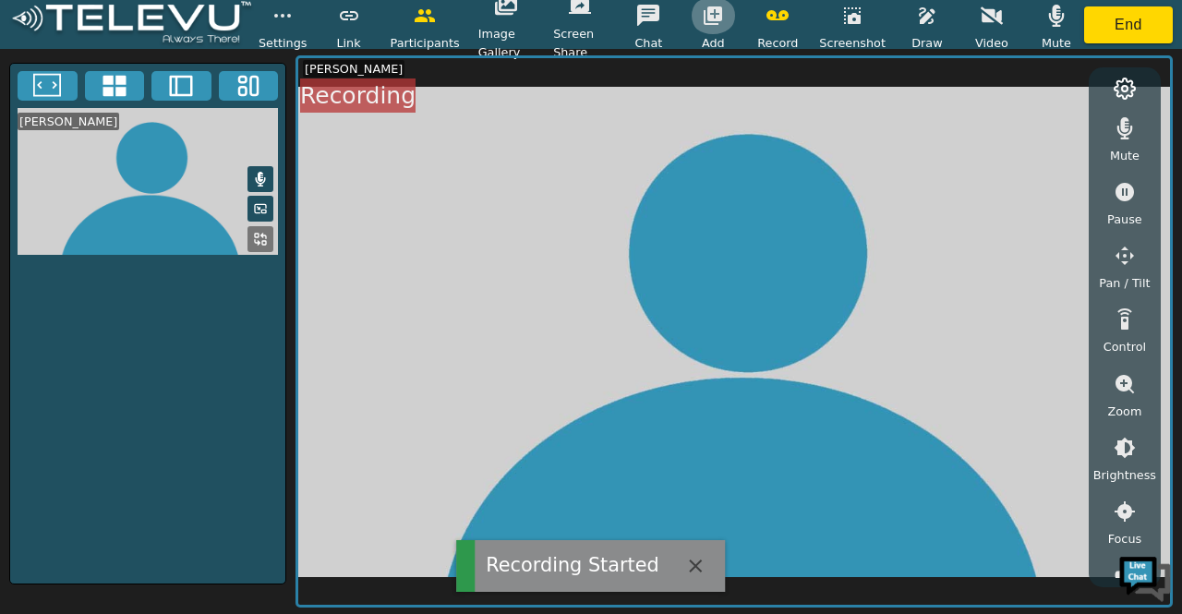
click at [722, 18] on icon "button" at bounding box center [713, 15] width 18 height 18
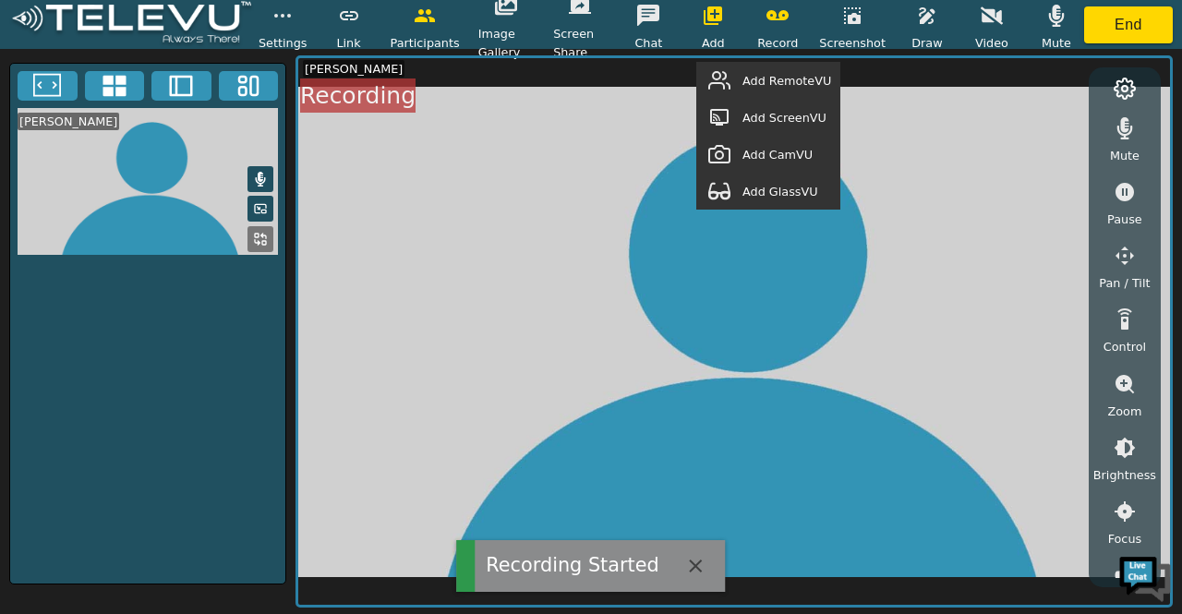
click at [773, 88] on span "Add RemoteVU" at bounding box center [787, 81] width 89 height 18
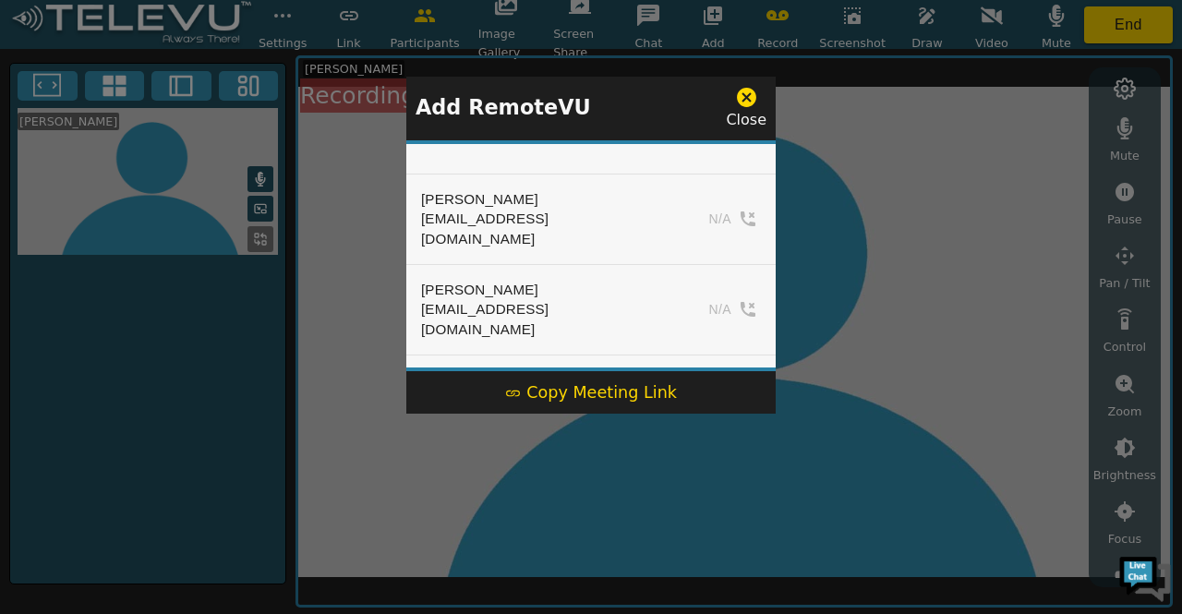
click at [262, 180] on div at bounding box center [591, 307] width 1182 height 614
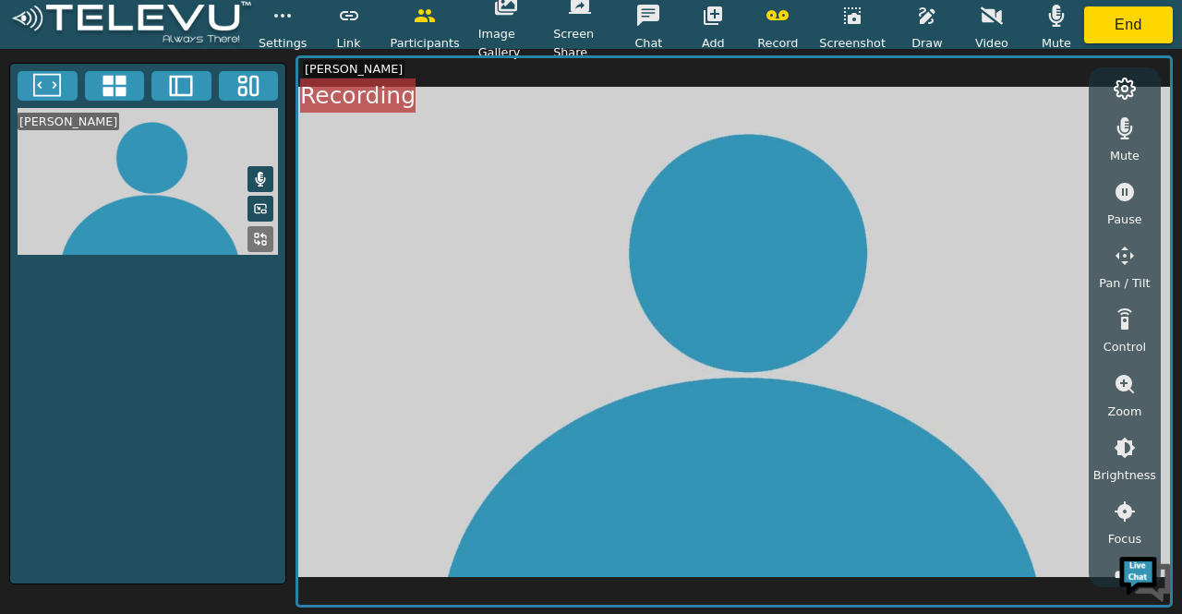
click at [262, 180] on icon at bounding box center [260, 179] width 15 height 15
click at [1132, 22] on button "End" at bounding box center [1128, 24] width 89 height 37
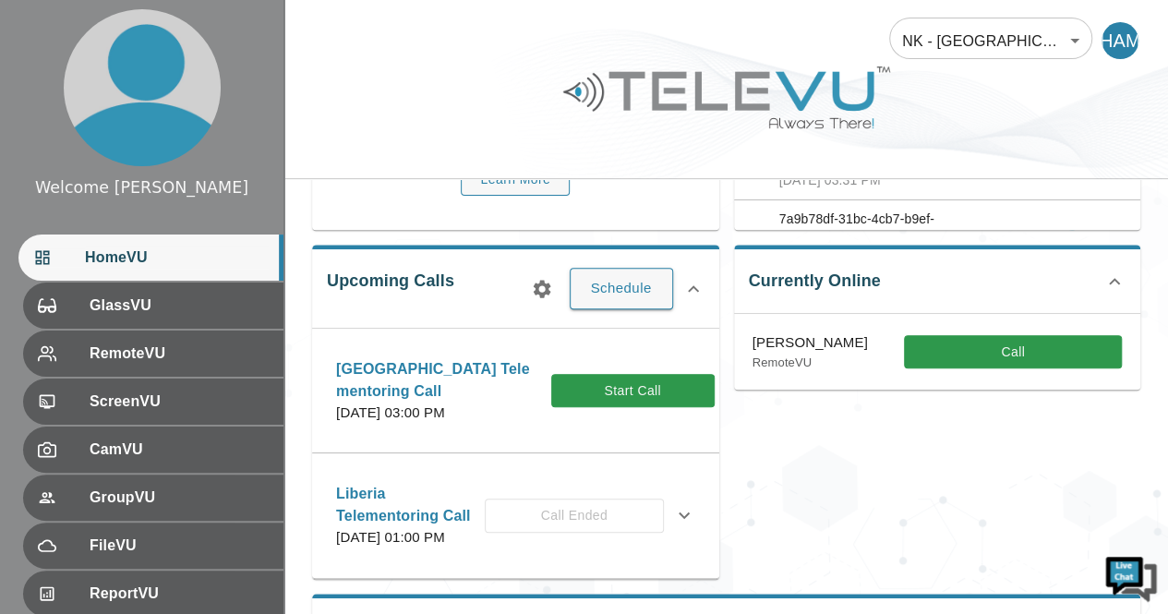
scroll to position [250, 0]
